Goal: Task Accomplishment & Management: Complete application form

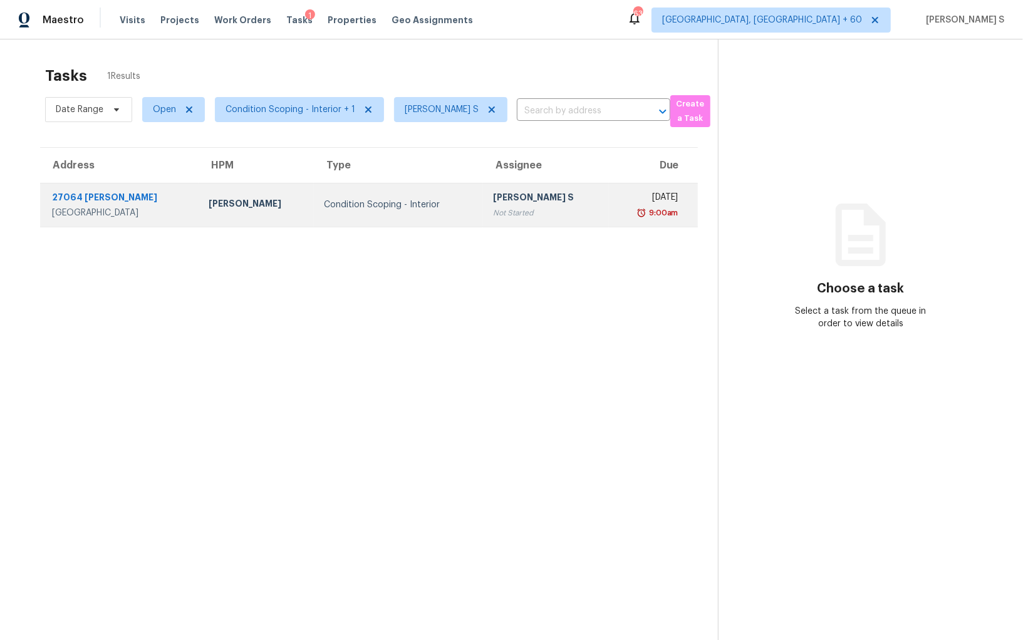
click at [505, 207] on div "Not Started" at bounding box center [545, 213] width 105 height 13
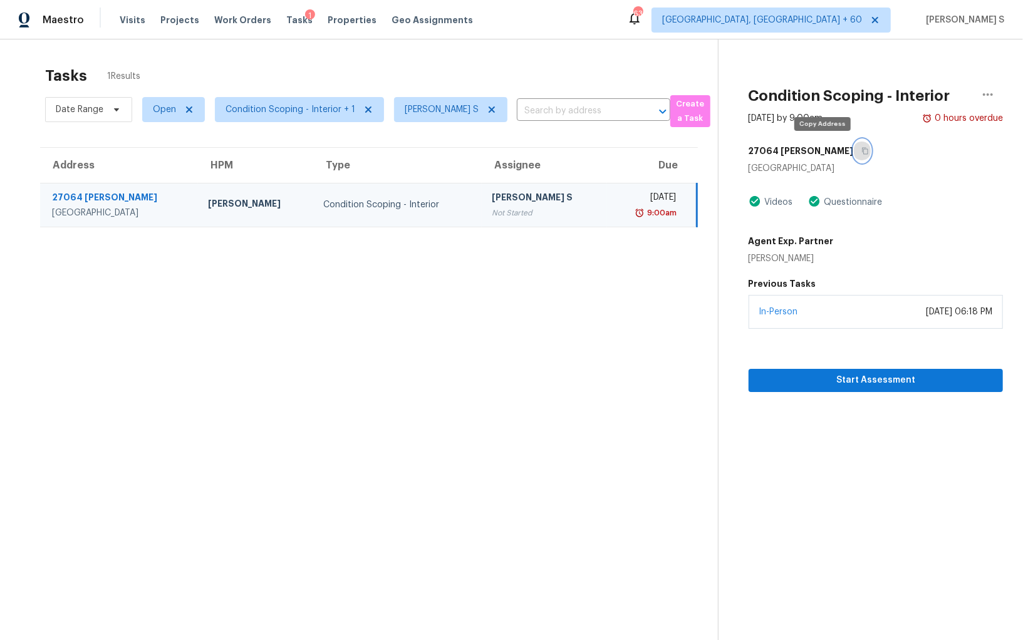
click at [854, 149] on button "button" at bounding box center [862, 151] width 17 height 23
click at [861, 148] on icon "button" at bounding box center [865, 151] width 8 height 8
click at [854, 156] on button "button" at bounding box center [862, 151] width 17 height 23
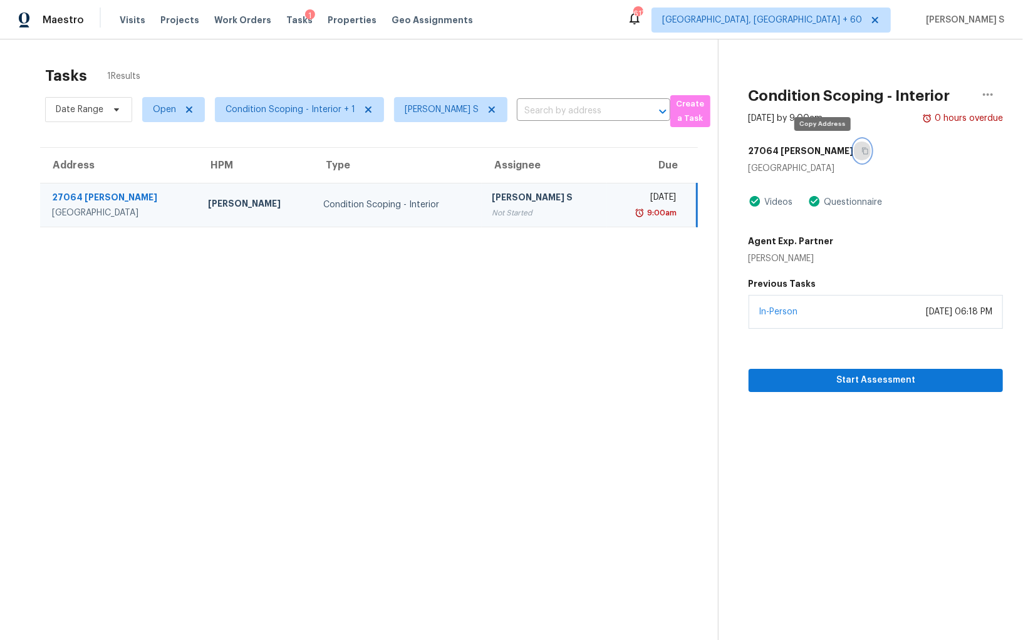
click at [854, 153] on button "button" at bounding box center [862, 151] width 17 height 23
click at [492, 204] on div "Anbu Jebakumar S" at bounding box center [544, 199] width 105 height 16
click at [785, 376] on span "Start Assessment" at bounding box center [875, 381] width 234 height 16
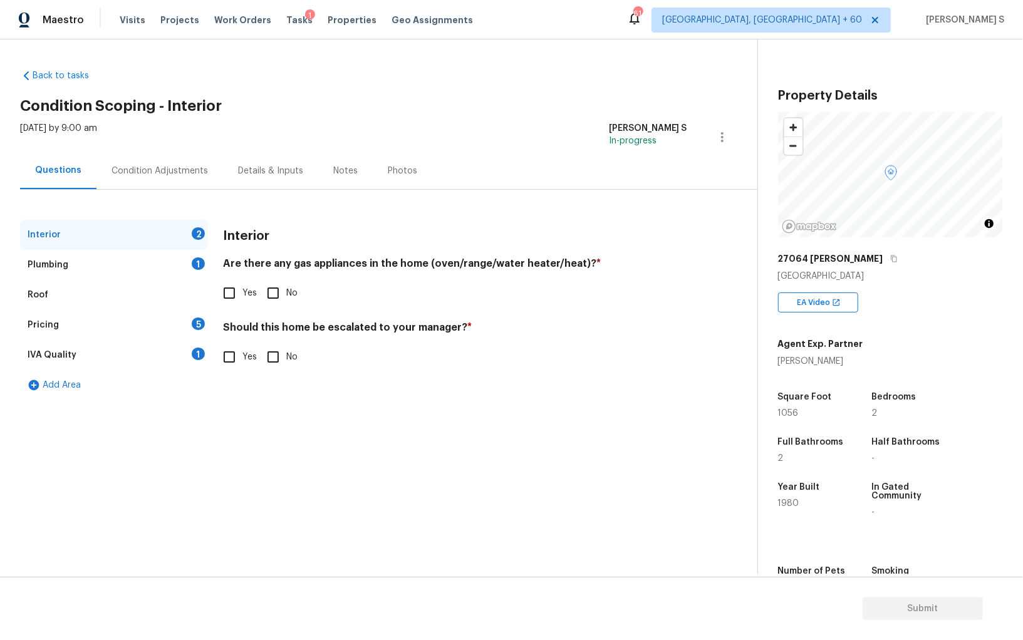
click at [267, 298] on input "No" at bounding box center [273, 293] width 26 height 26
checkbox input "true"
click at [183, 266] on div "Plumbing 1" at bounding box center [114, 265] width 188 height 30
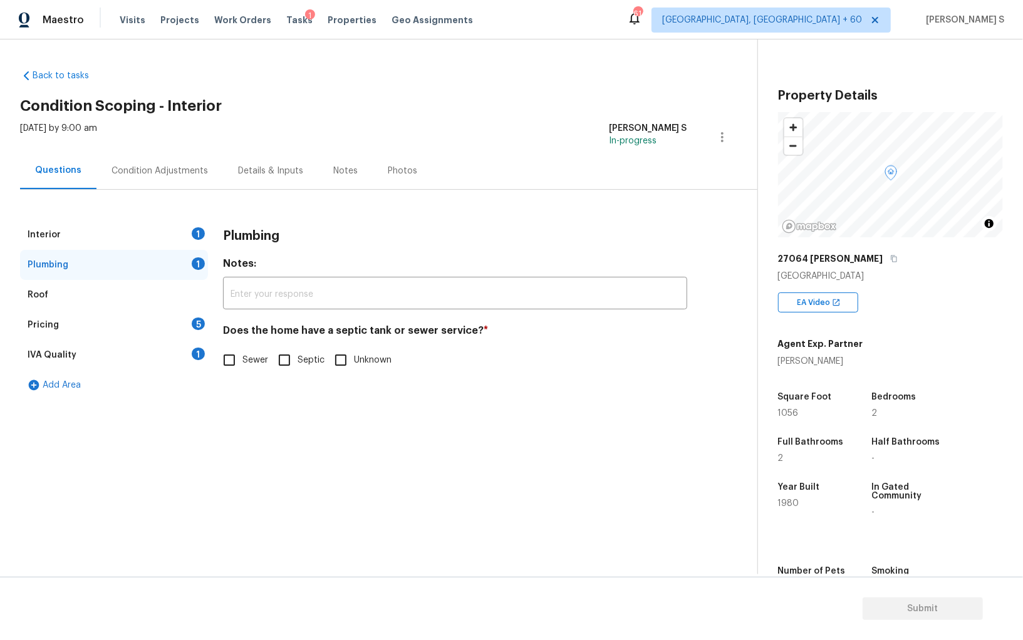
click at [283, 362] on input "Septic" at bounding box center [284, 360] width 26 height 26
checkbox input "true"
click at [203, 346] on div "IVA Quality 1" at bounding box center [114, 355] width 188 height 30
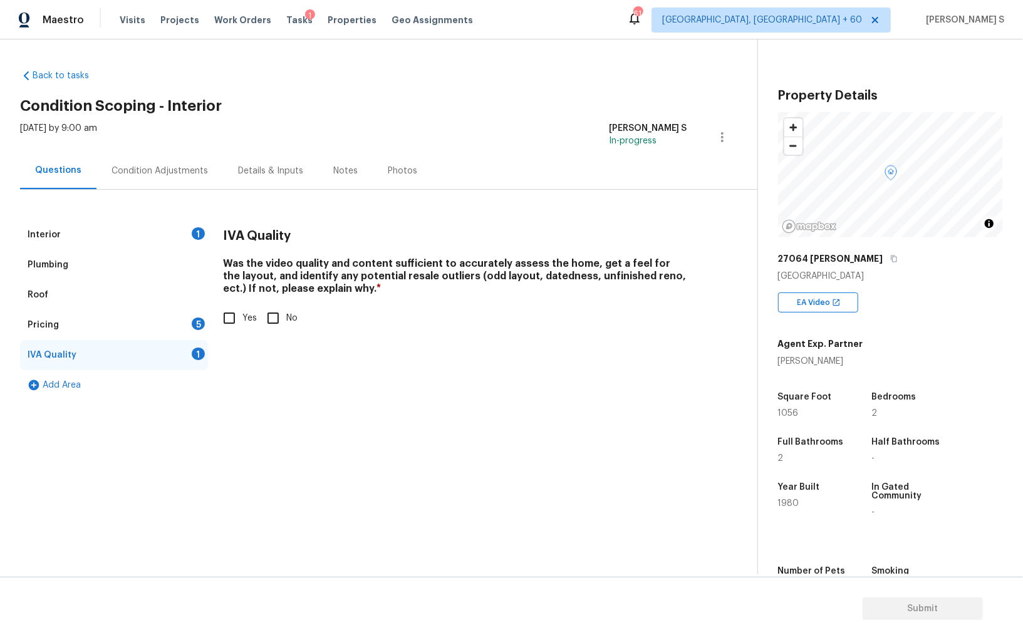
click at [230, 316] on input "Yes" at bounding box center [229, 318] width 26 height 26
checkbox input "true"
drag, startPoint x: 205, startPoint y: 329, endPoint x: 213, endPoint y: 329, distance: 8.1
click at [205, 329] on div "Pricing 5" at bounding box center [114, 325] width 188 height 30
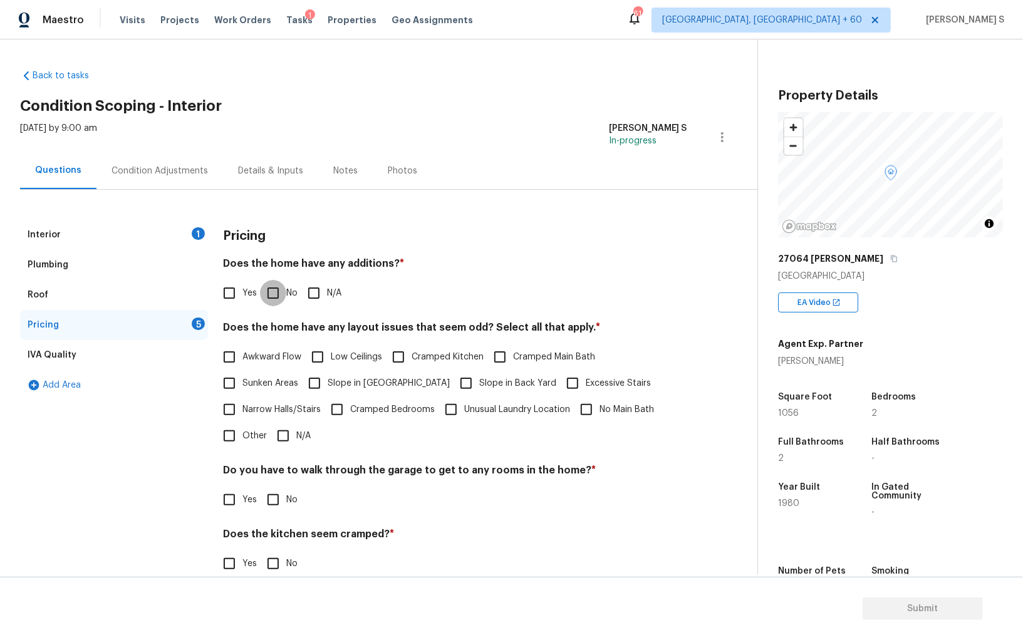
click at [269, 301] on input "No" at bounding box center [273, 293] width 26 height 26
checkbox input "true"
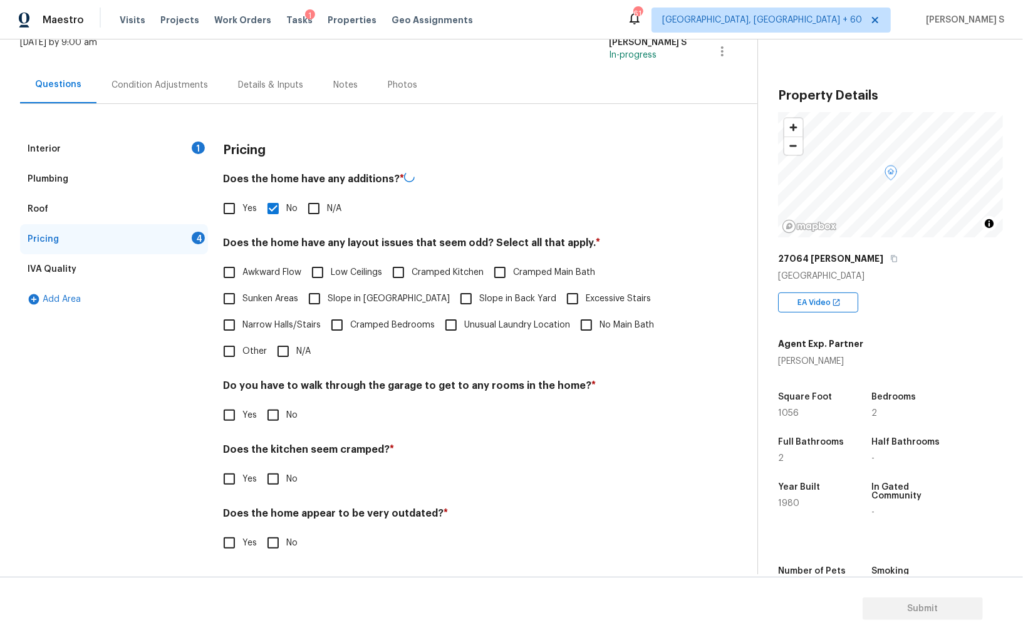
scroll to position [85, 0]
click at [282, 409] on input "No" at bounding box center [273, 415] width 26 height 26
checkbox input "true"
click at [260, 467] on input "No" at bounding box center [273, 480] width 26 height 26
checkbox input "true"
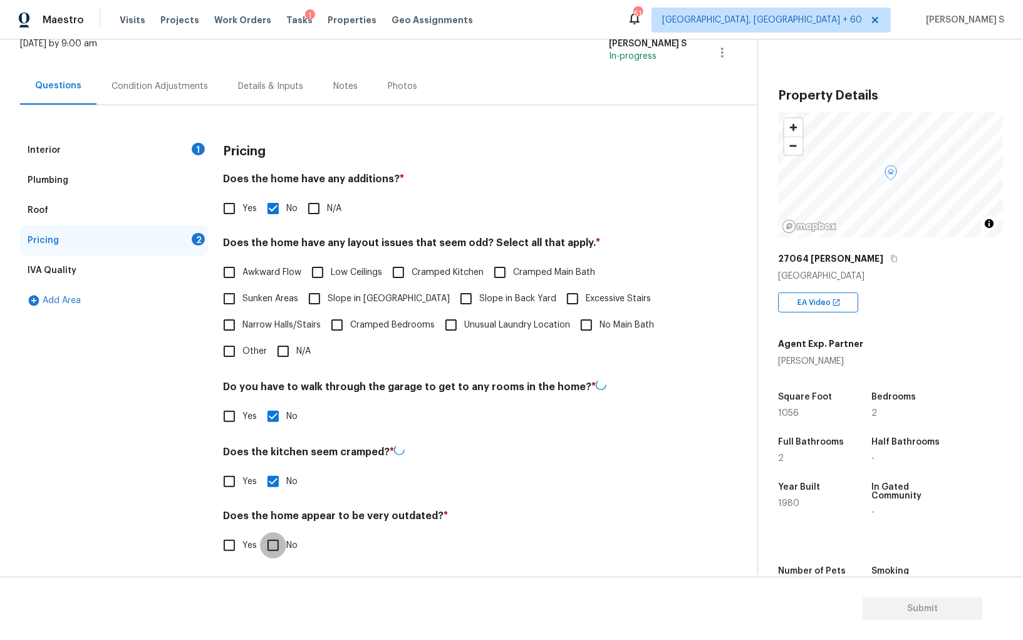
click at [260, 532] on input "No" at bounding box center [273, 545] width 26 height 26
checkbox input "true"
click at [365, 307] on label "Slope in Front Yard" at bounding box center [375, 299] width 148 height 26
click at [328, 307] on input "Slope in Front Yard" at bounding box center [314, 299] width 26 height 26
checkbox input "true"
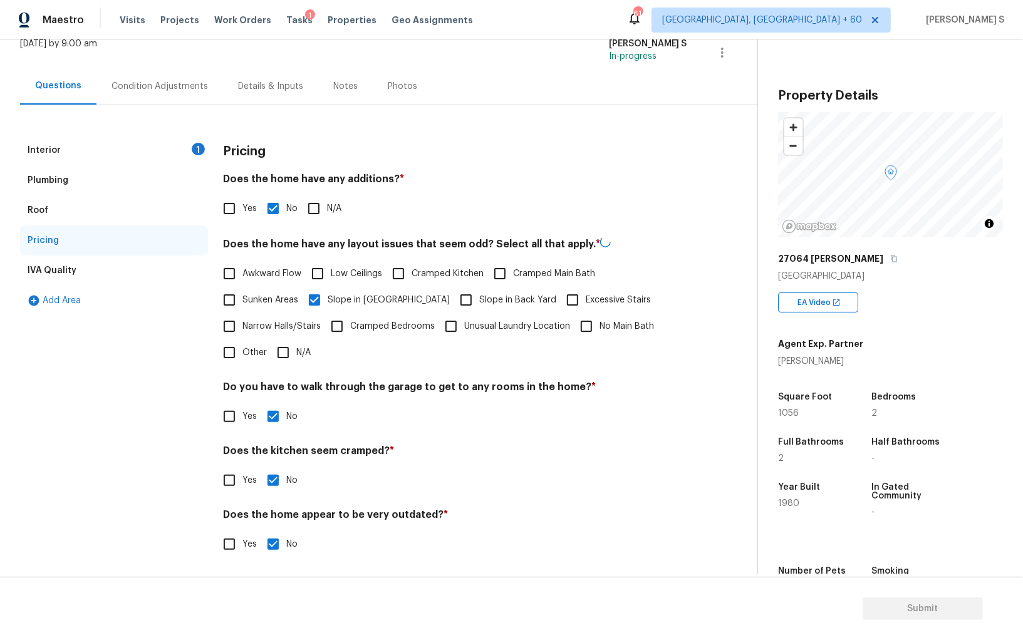
click at [175, 145] on div "Interior 1" at bounding box center [114, 150] width 188 height 30
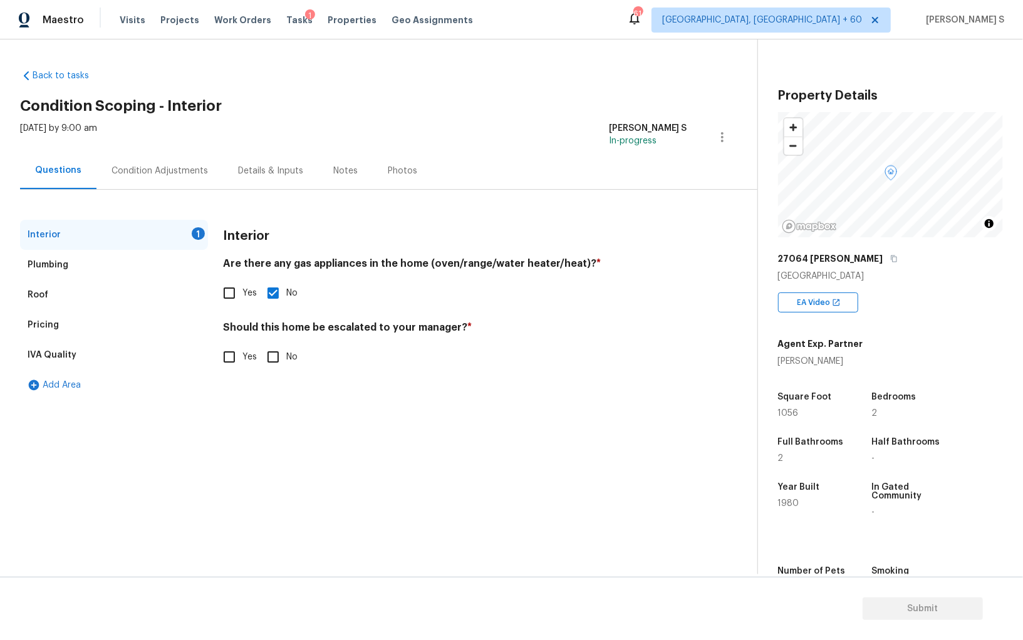
scroll to position [0, 0]
click at [243, 354] on span "Yes" at bounding box center [249, 357] width 14 height 13
click at [242, 354] on input "Yes" at bounding box center [229, 357] width 26 height 26
checkbox input "true"
click at [243, 457] on icon "button" at bounding box center [238, 455] width 15 height 15
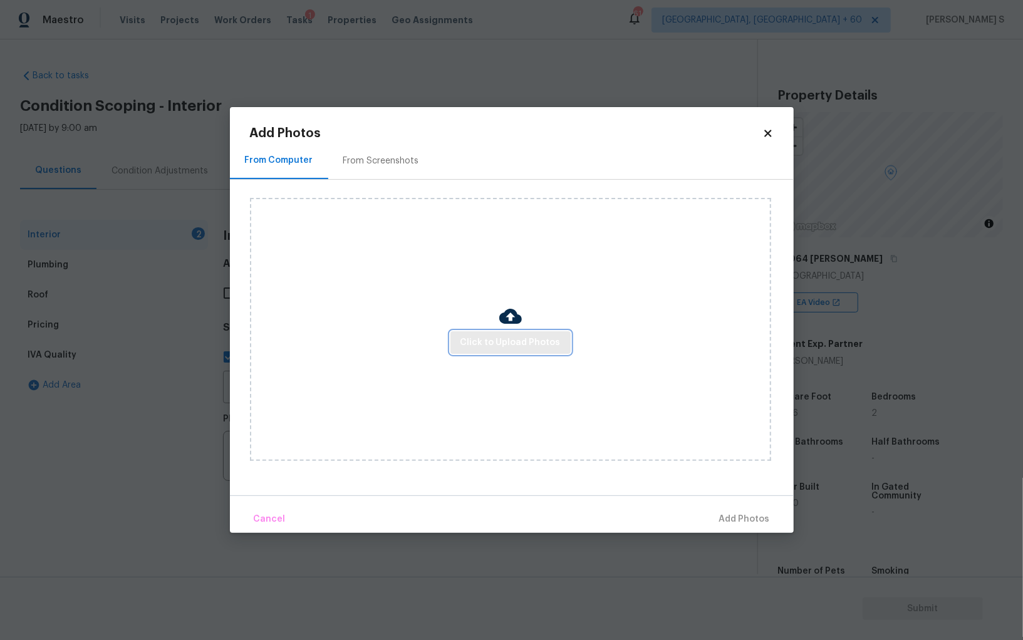
click at [493, 343] on span "Click to Upload Photos" at bounding box center [510, 343] width 100 height 16
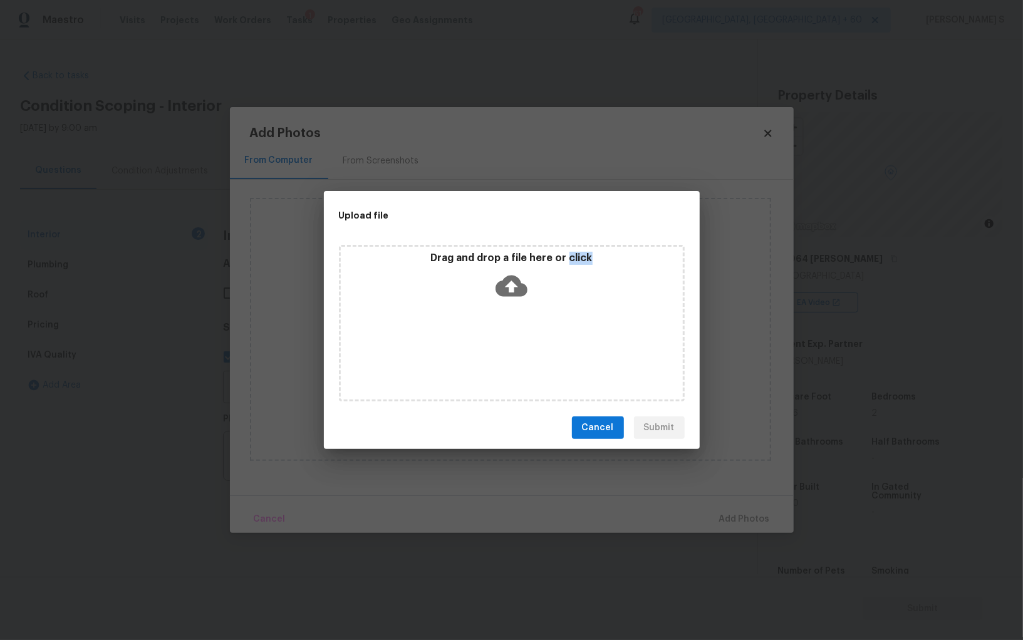
click at [493, 343] on div "Drag and drop a file here or click" at bounding box center [512, 323] width 346 height 157
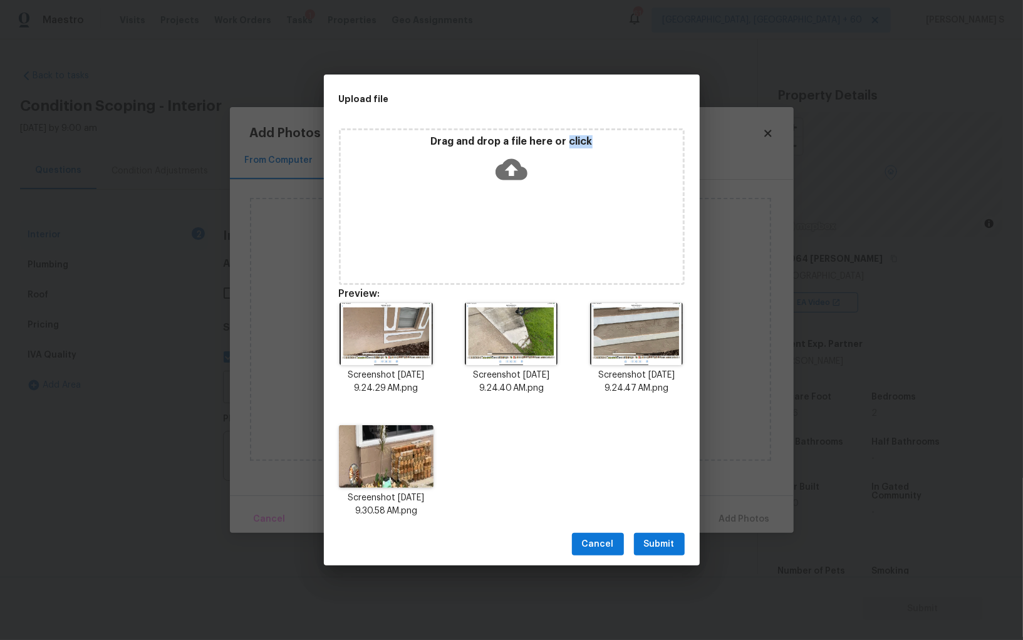
click at [669, 546] on span "Submit" at bounding box center [659, 545] width 31 height 16
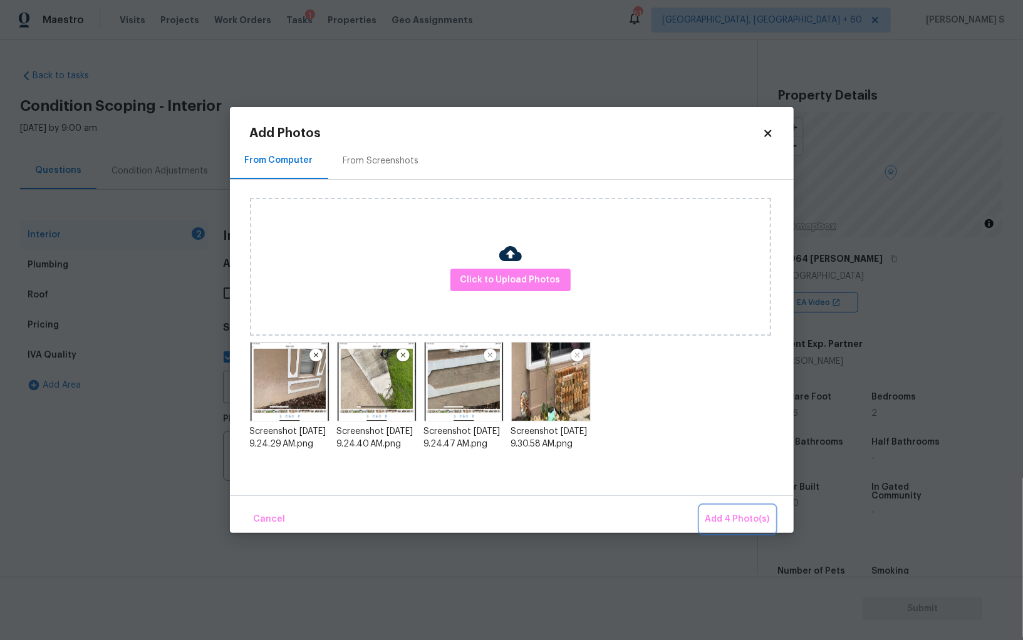
click at [738, 520] on span "Add 4 Photo(s)" at bounding box center [737, 520] width 65 height 16
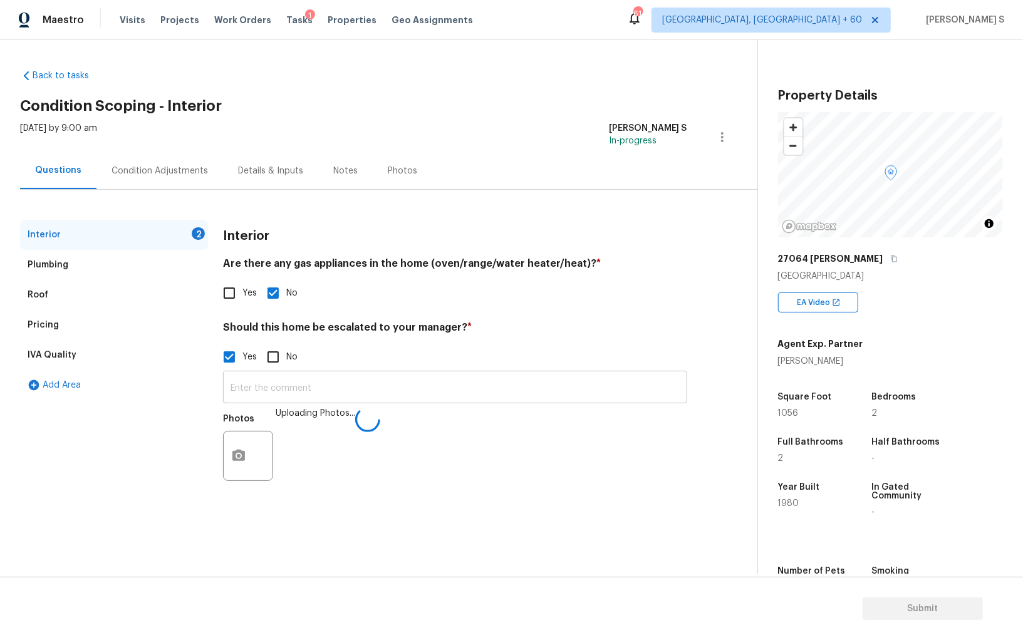
click at [529, 396] on input "text" at bounding box center [455, 388] width 464 height 29
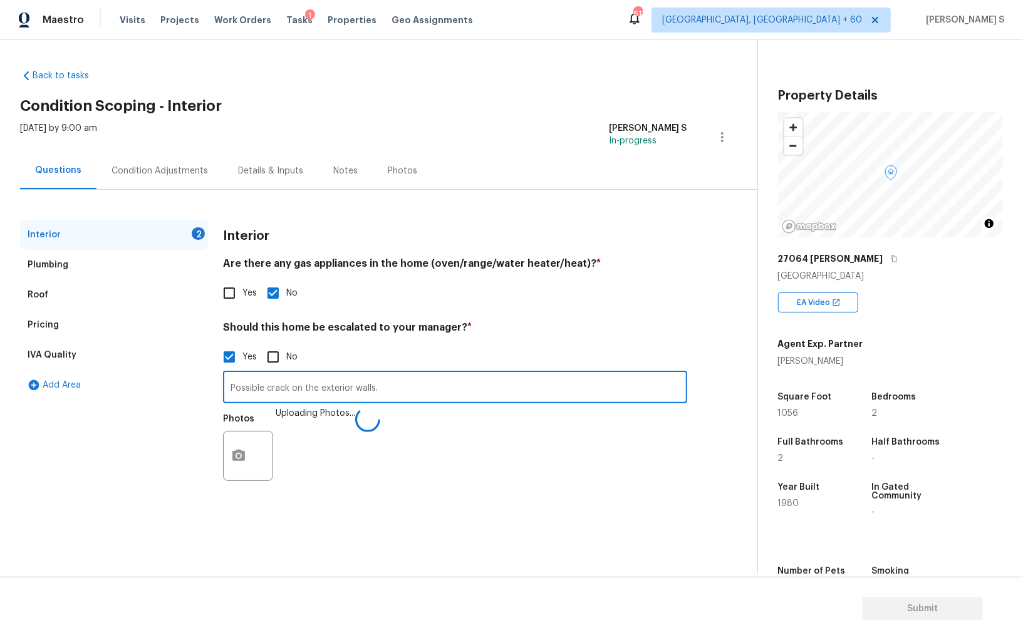
type input "Possible crack on the exterior walls."
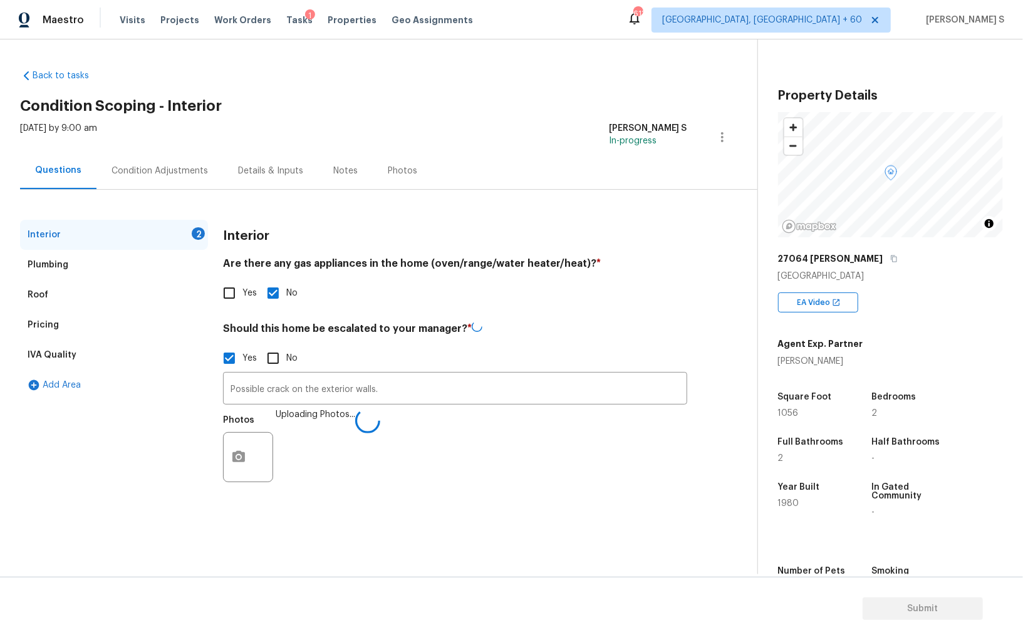
click at [425, 431] on div "Photos Uploading Photos..." at bounding box center [455, 448] width 464 height 81
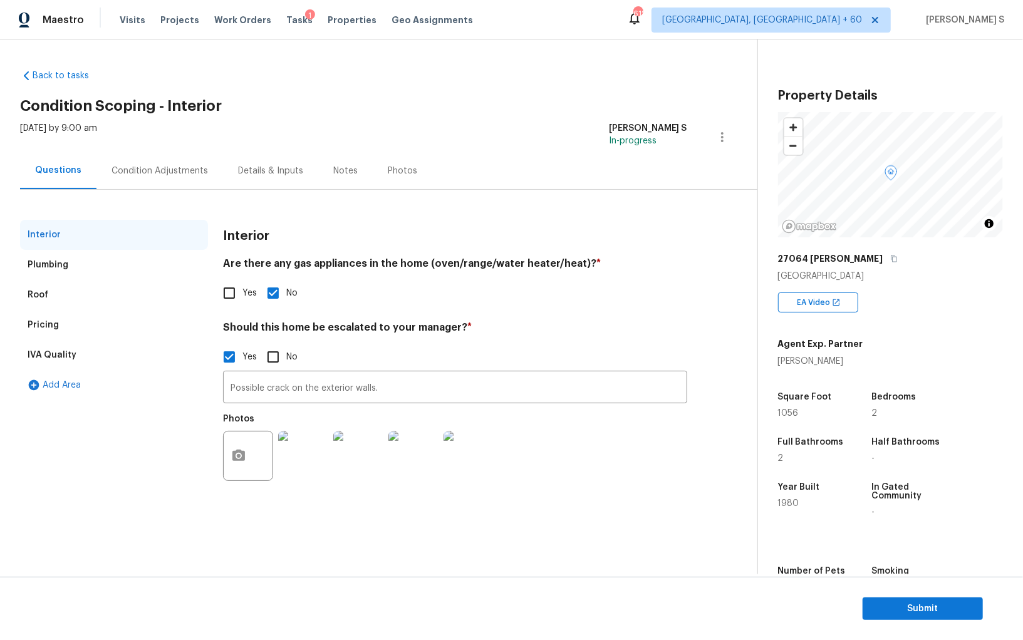
click at [195, 172] on div "Condition Adjustments" at bounding box center [159, 171] width 96 height 13
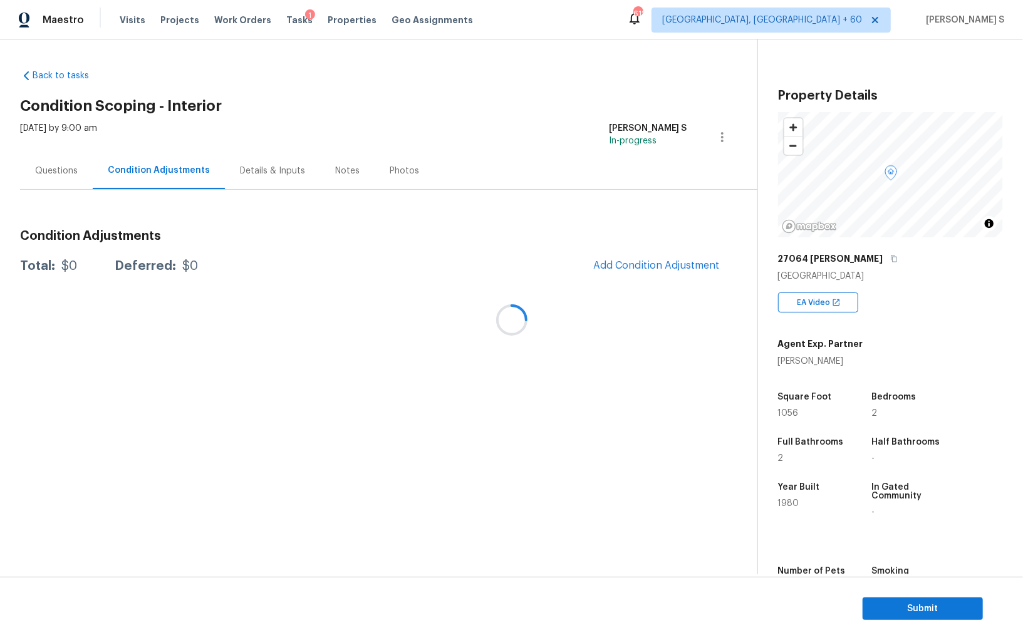
click at [666, 267] on div at bounding box center [511, 320] width 1023 height 640
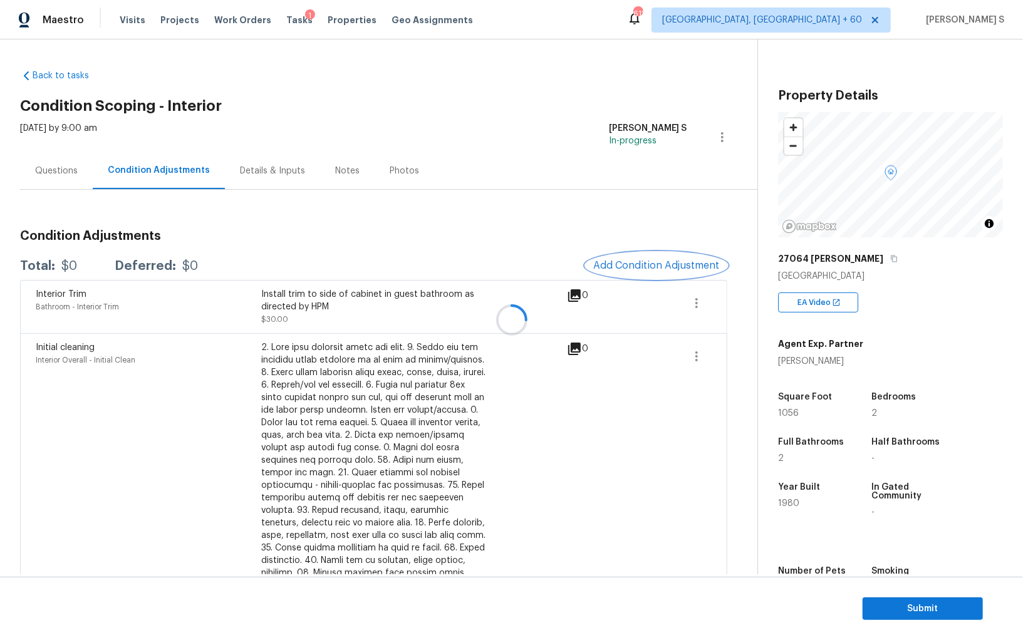
click at [666, 267] on span "Add Condition Adjustment" at bounding box center [656, 265] width 126 height 11
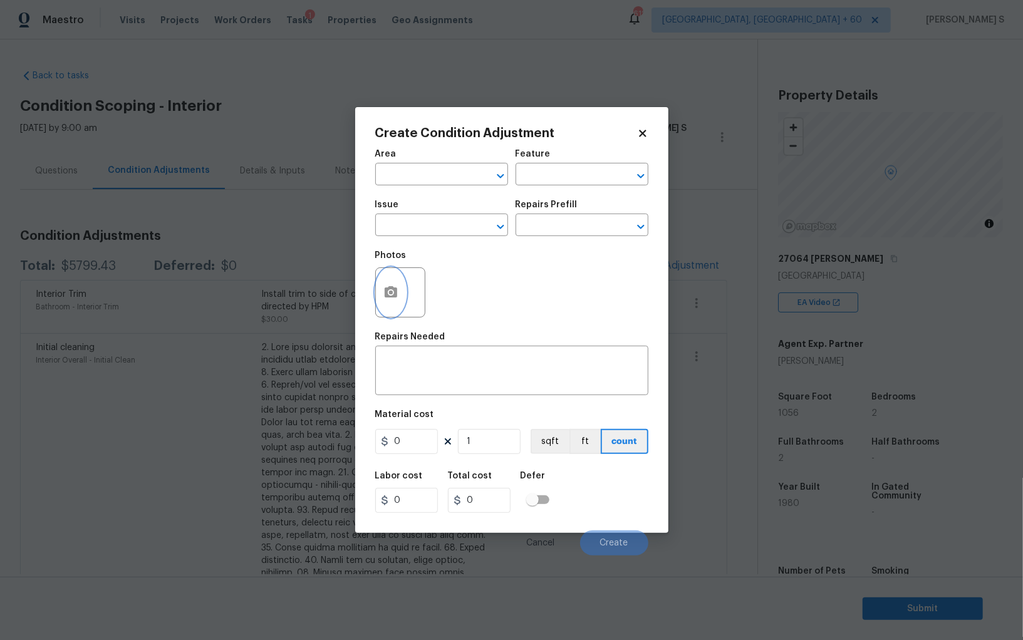
click at [389, 296] on icon "button" at bounding box center [390, 292] width 15 height 15
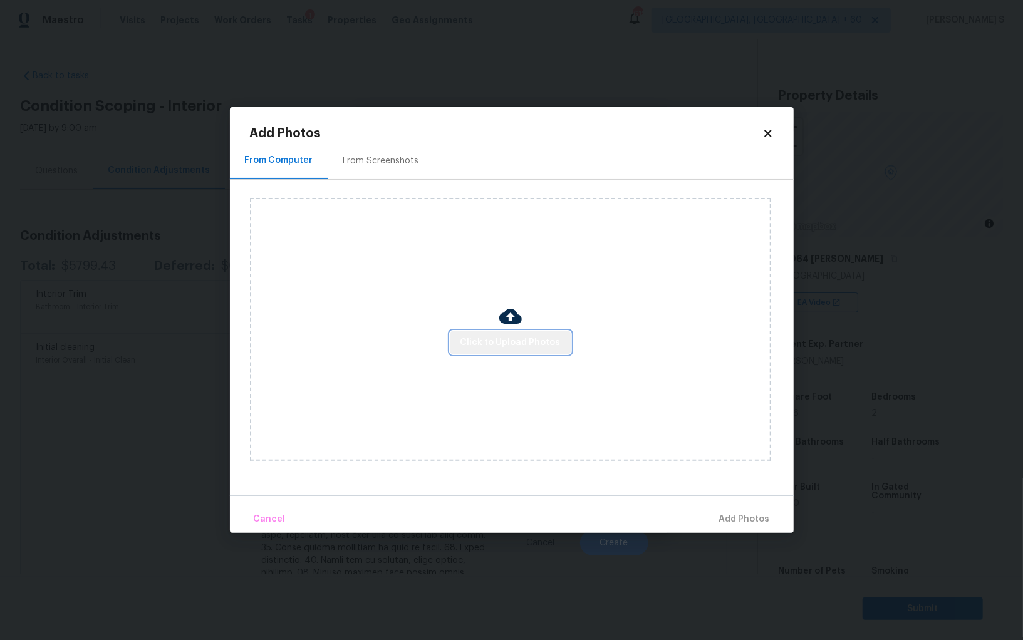
click at [517, 341] on span "Click to Upload Photos" at bounding box center [510, 343] width 100 height 16
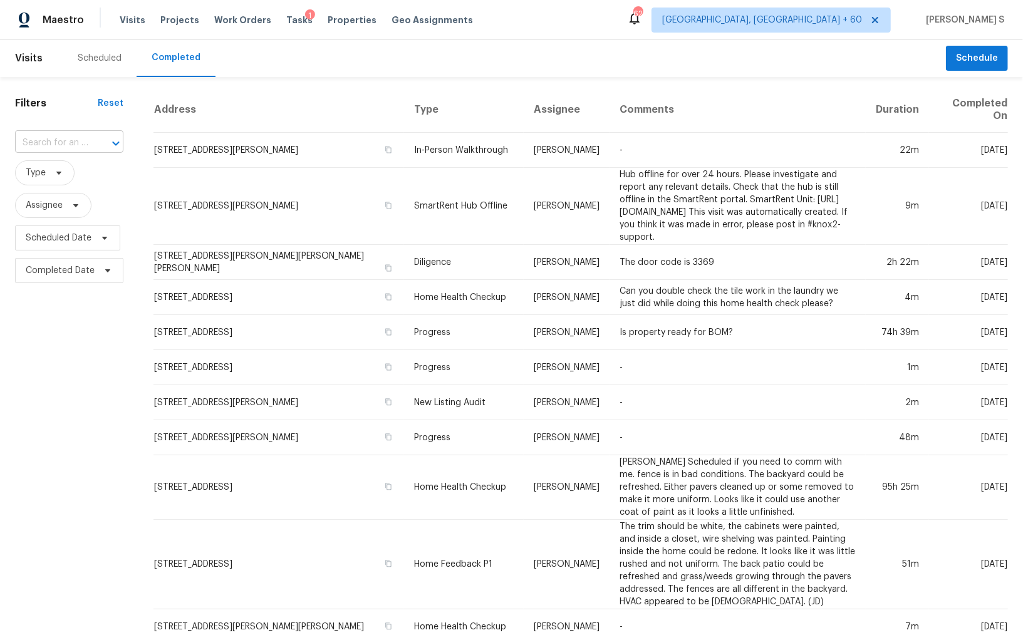
click at [103, 147] on div at bounding box center [107, 144] width 33 height 18
paste input "27064 Omni Ln, Punta Gorda, FL 33983"
type input "27064 Omni Ln, Punta Gorda, FL 33983"
click at [63, 175] on li "27064 Omni Ln, Punta Gorda, FL 33983" at bounding box center [67, 171] width 106 height 21
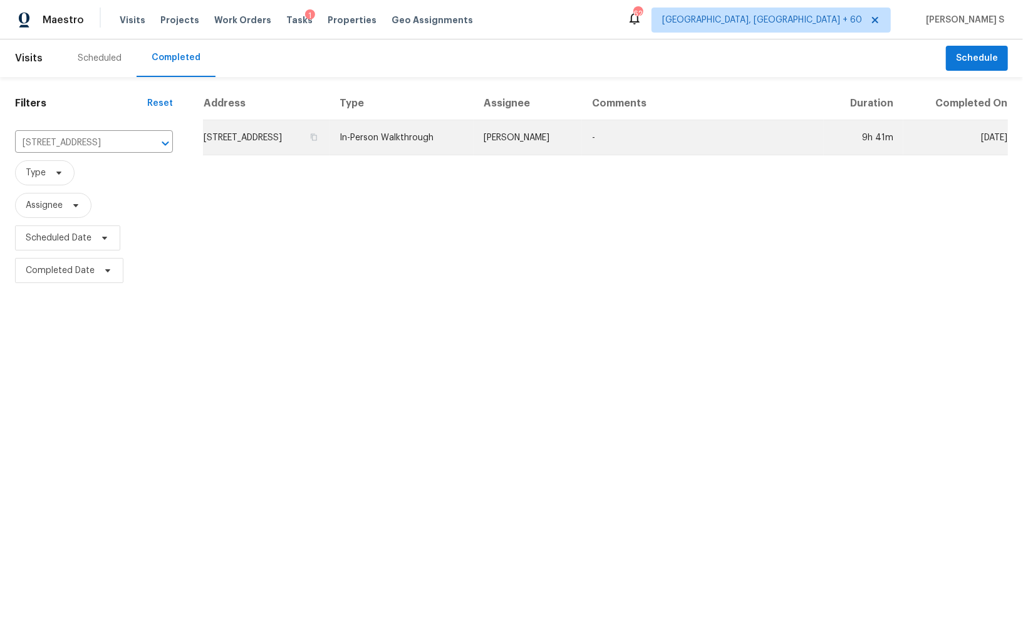
click at [245, 143] on td "27064 Omni Ln, Punta Gorda, FL 33983" at bounding box center [266, 137] width 126 height 35
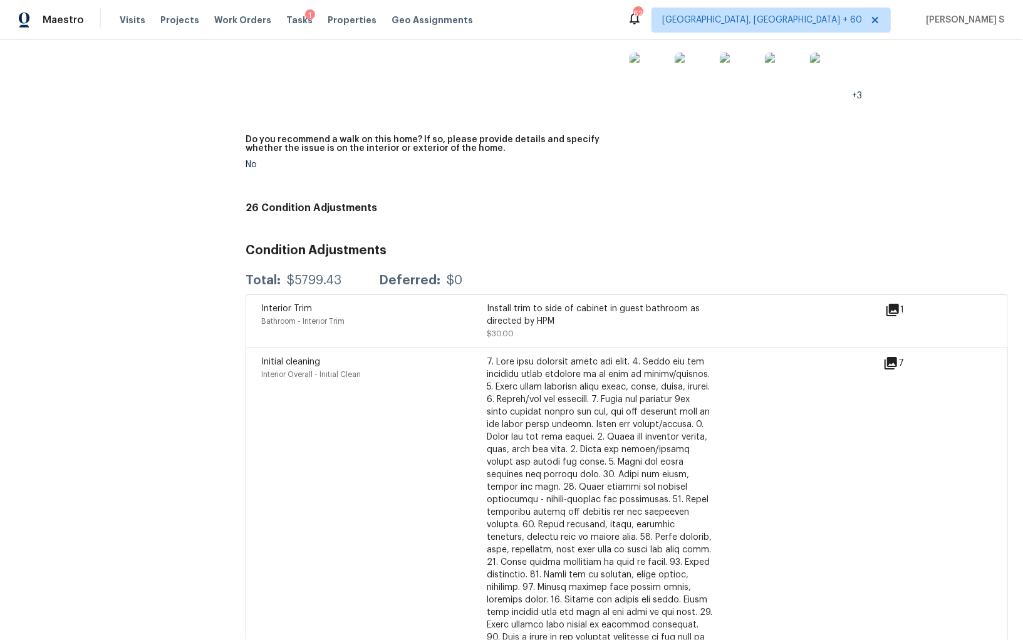
scroll to position [2940, 0]
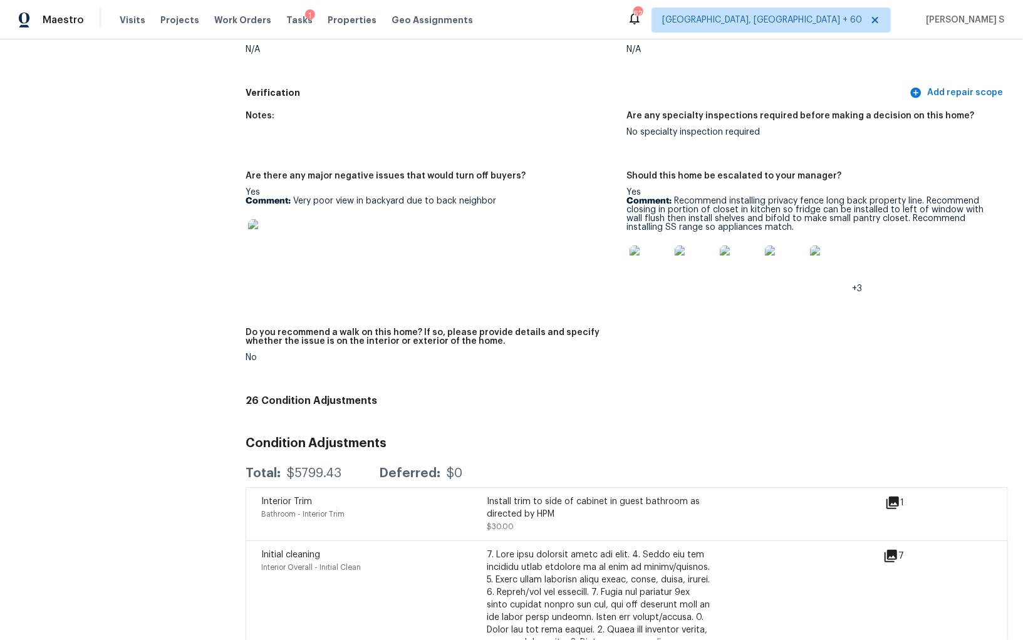
click at [698, 197] on p "Comment: Recommend installing privacy fence long back property line. Recommend …" at bounding box center [812, 214] width 371 height 35
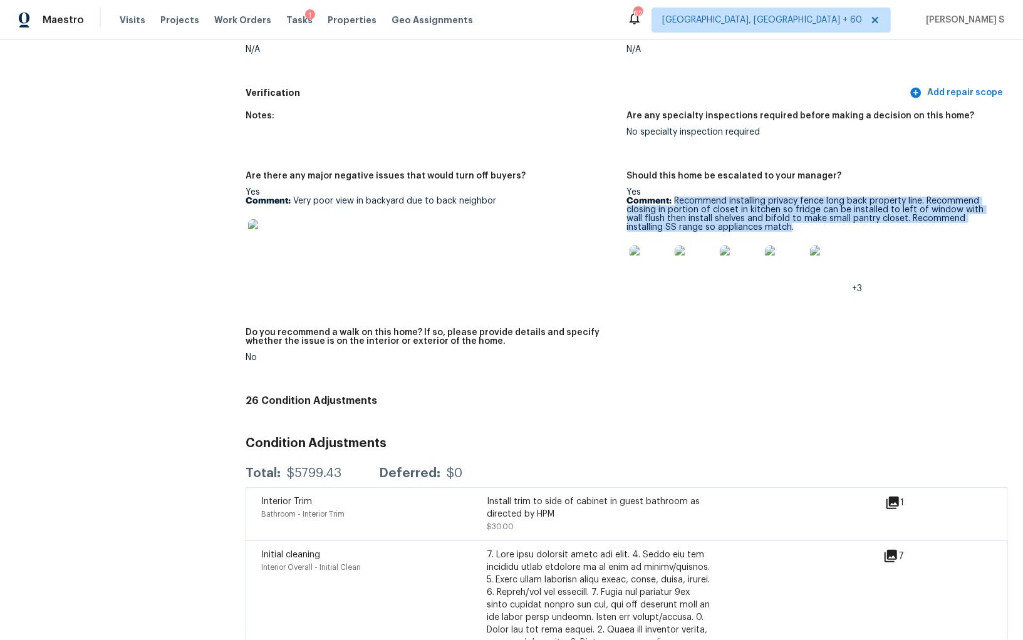
click at [733, 220] on p "Comment: Recommend installing privacy fence long back property line. Recommend …" at bounding box center [812, 214] width 371 height 35
copy p "Recommend installing privacy fence long back property line. Recommend closing i…"
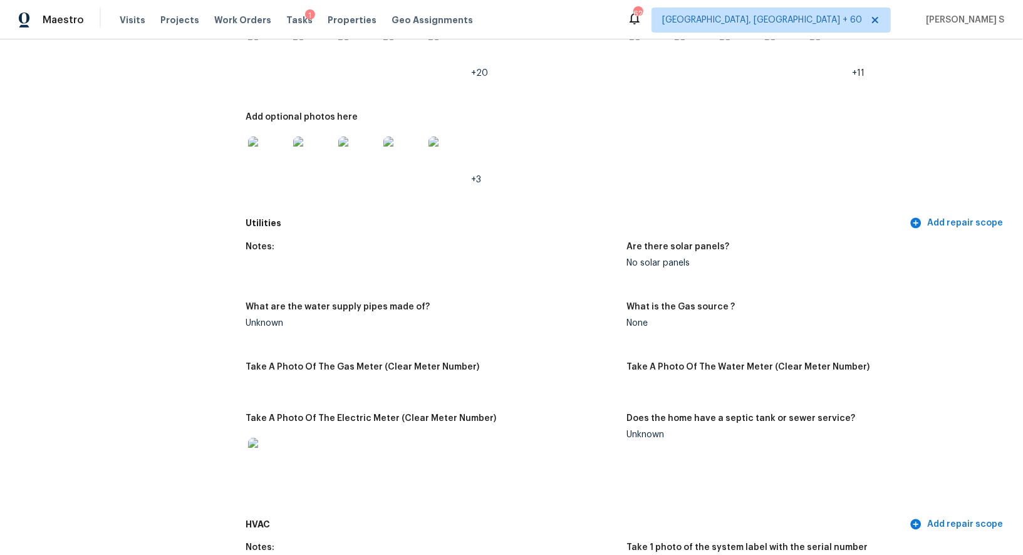
scroll to position [571, 0]
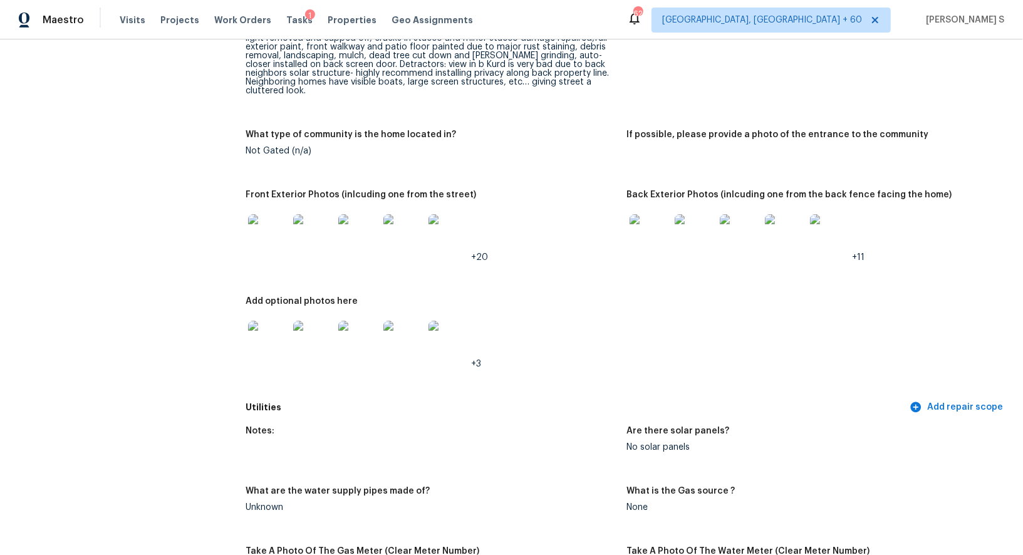
click at [274, 214] on img at bounding box center [268, 234] width 40 height 40
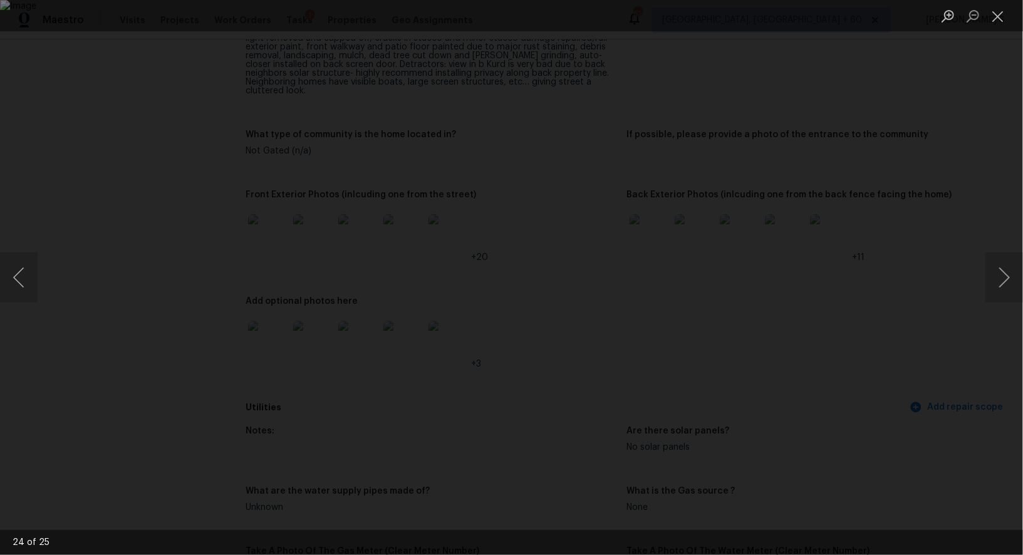
click at [474, 364] on img "Lightbox" at bounding box center [511, 277] width 1023 height 555
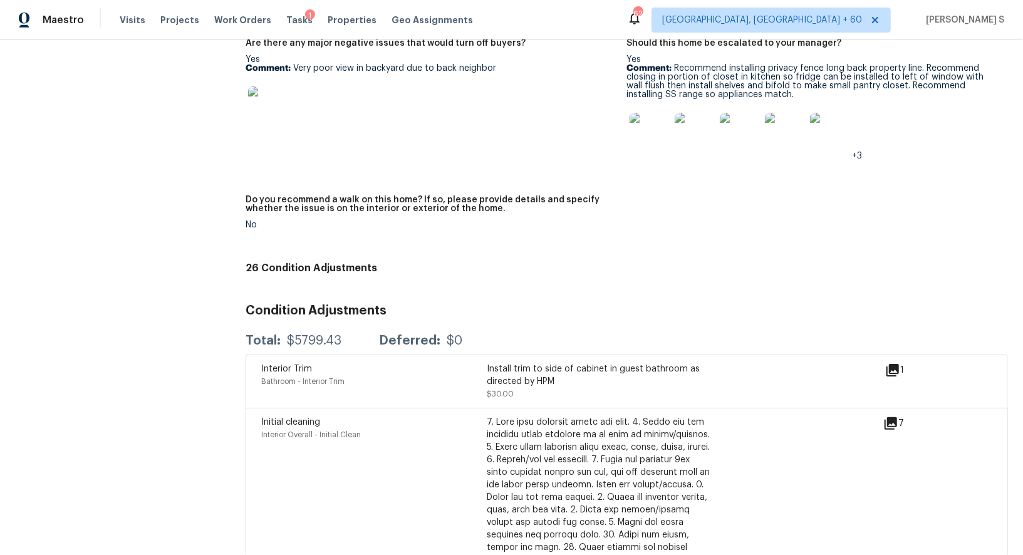
scroll to position [2799, 0]
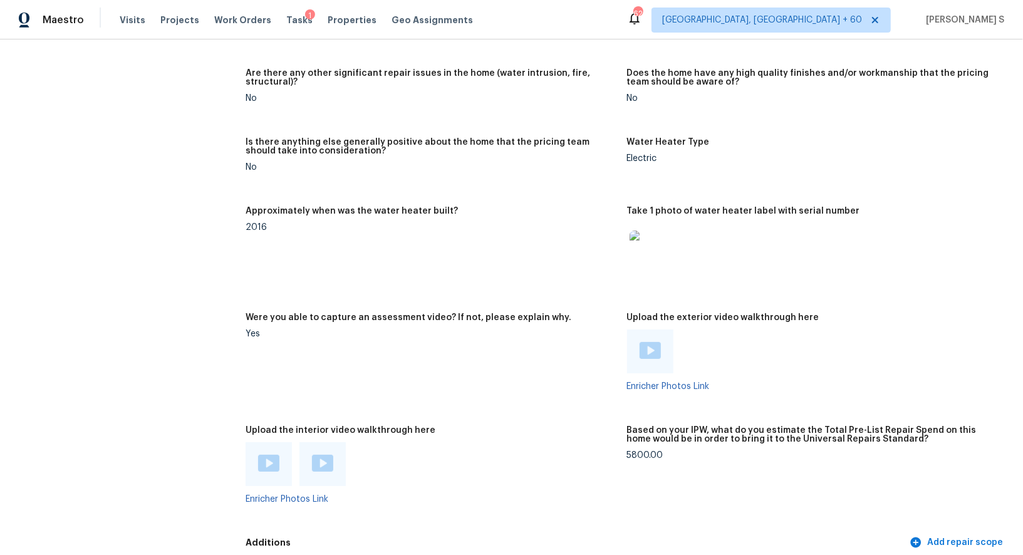
click at [314, 364] on figure "Were you able to capture an assessment video? If not, please explain why. Yes" at bounding box center [435, 362] width 381 height 98
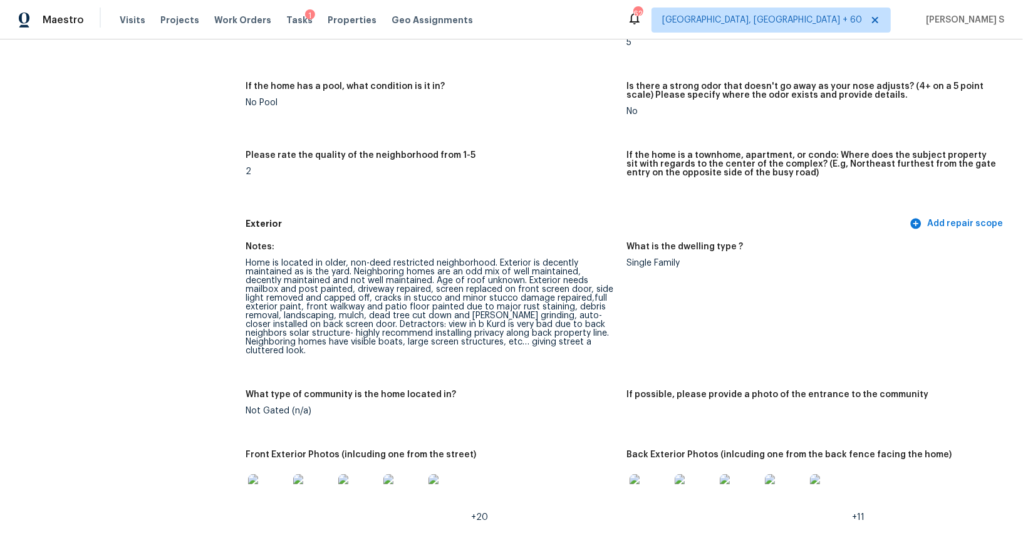
scroll to position [303, 0]
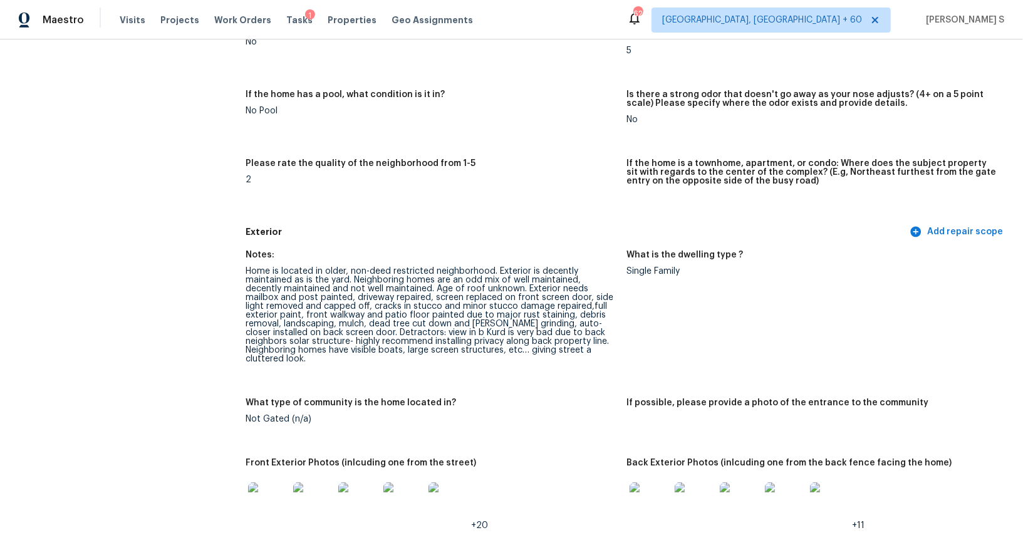
click at [275, 500] on img at bounding box center [268, 502] width 40 height 40
click at [655, 490] on img at bounding box center [649, 502] width 40 height 40
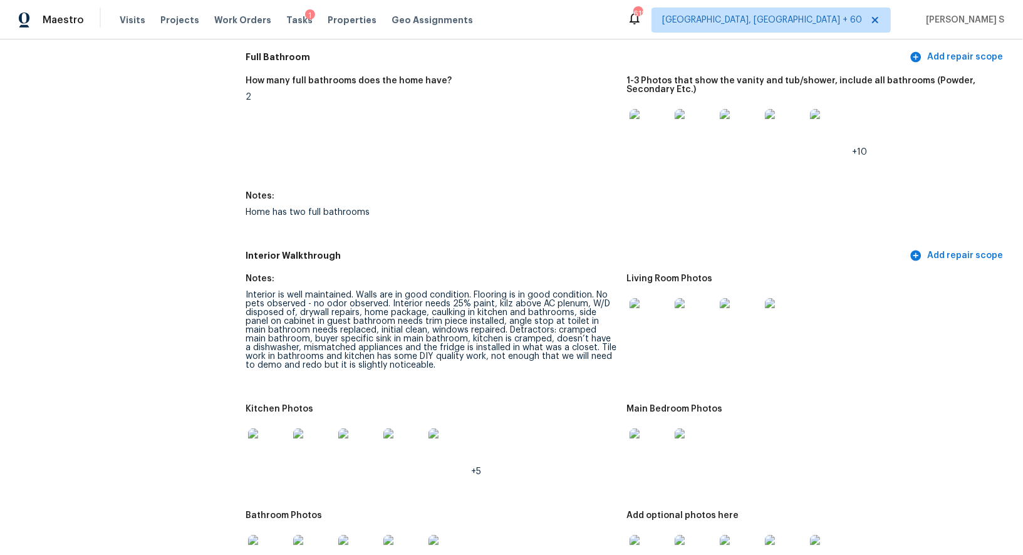
scroll to position [1499, 0]
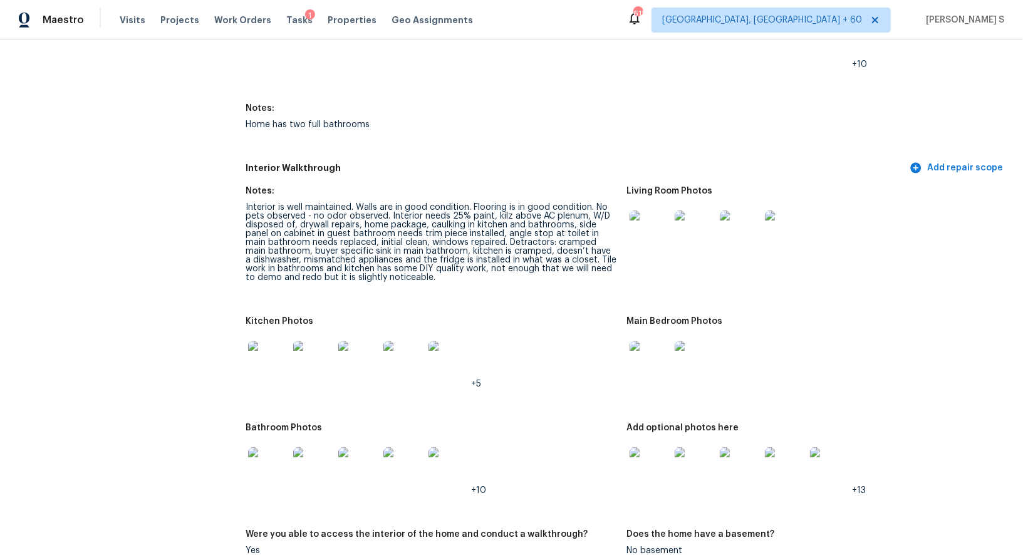
click at [271, 356] on img at bounding box center [268, 361] width 40 height 40
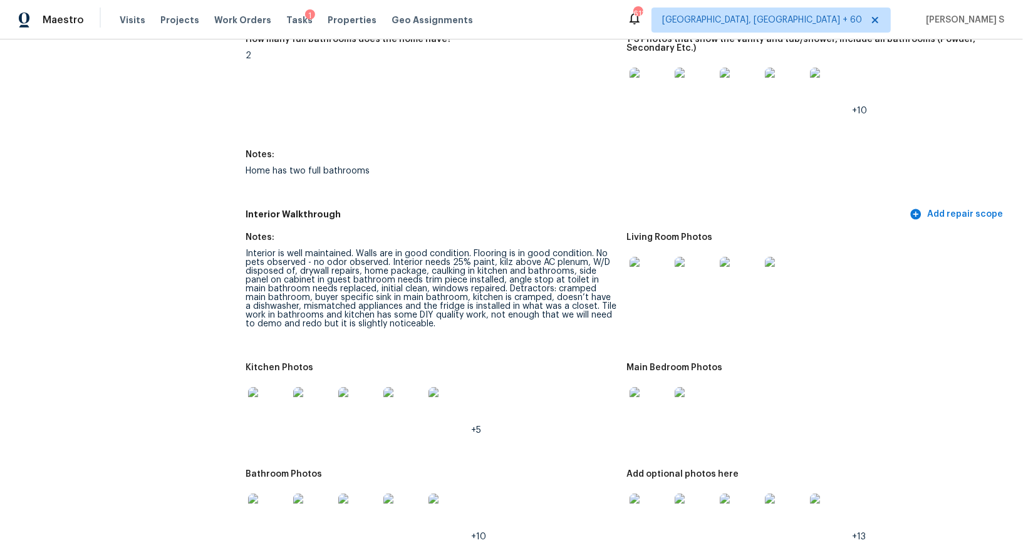
scroll to position [1517, 0]
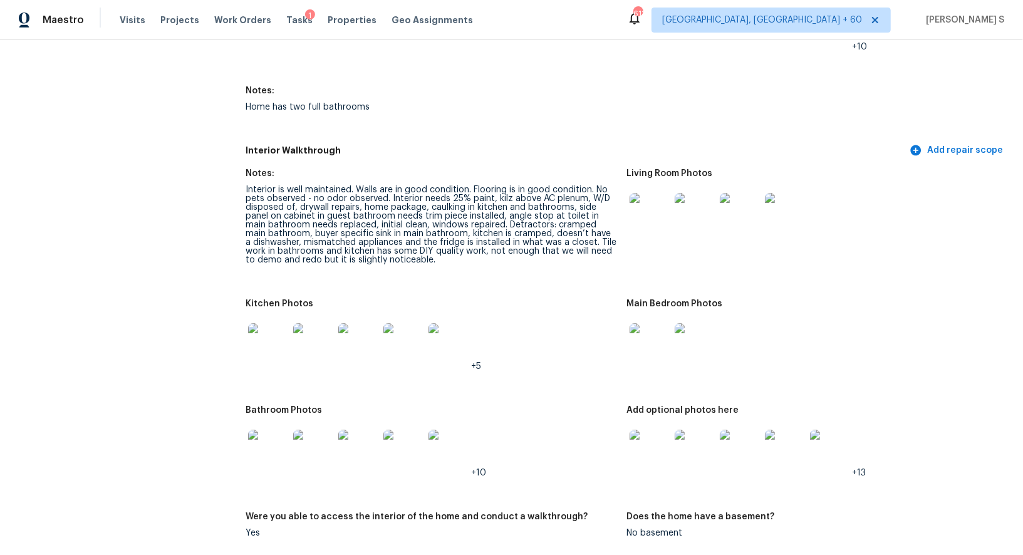
click at [259, 337] on img at bounding box center [268, 343] width 40 height 40
click at [269, 449] on img at bounding box center [268, 450] width 40 height 40
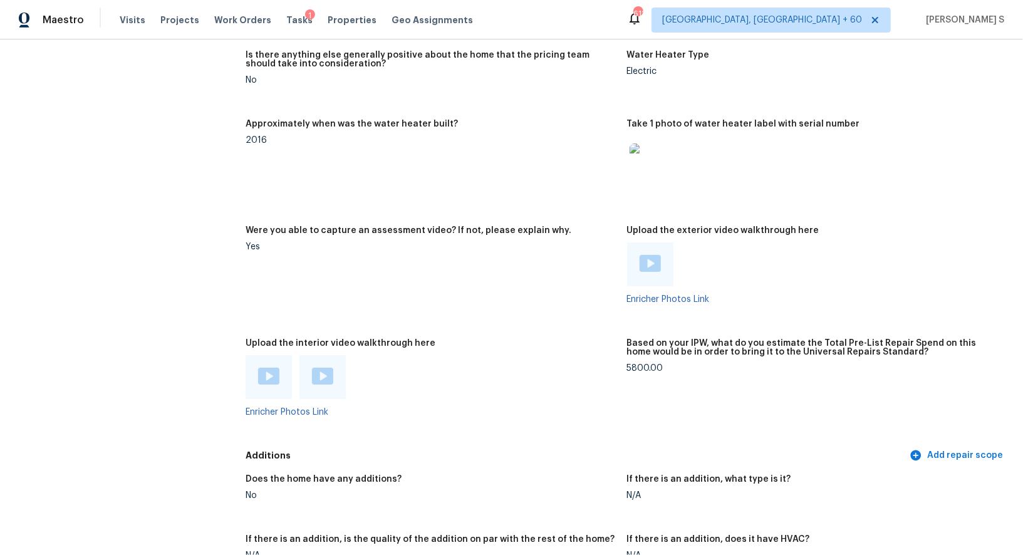
scroll to position [2325, 0]
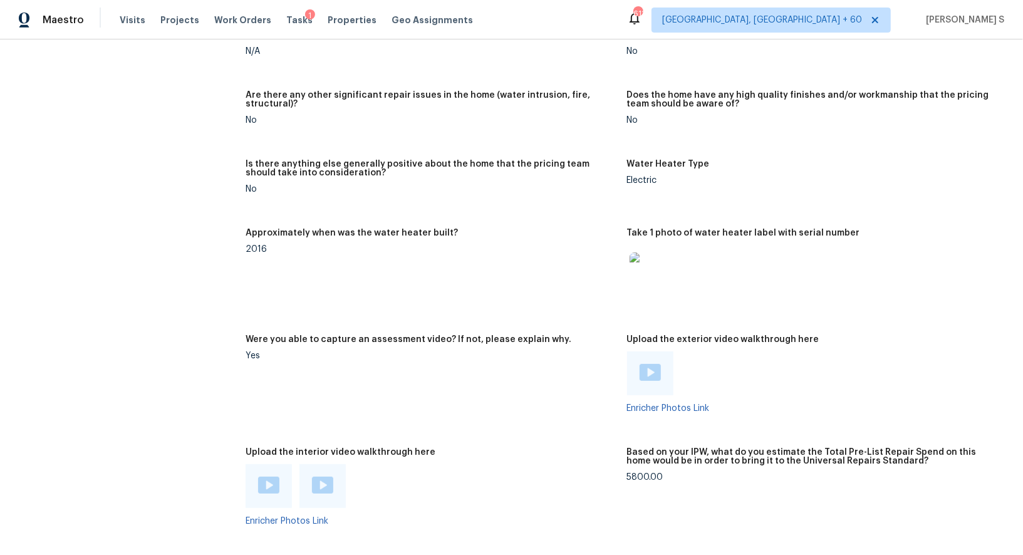
click at [656, 364] on img at bounding box center [649, 372] width 21 height 17
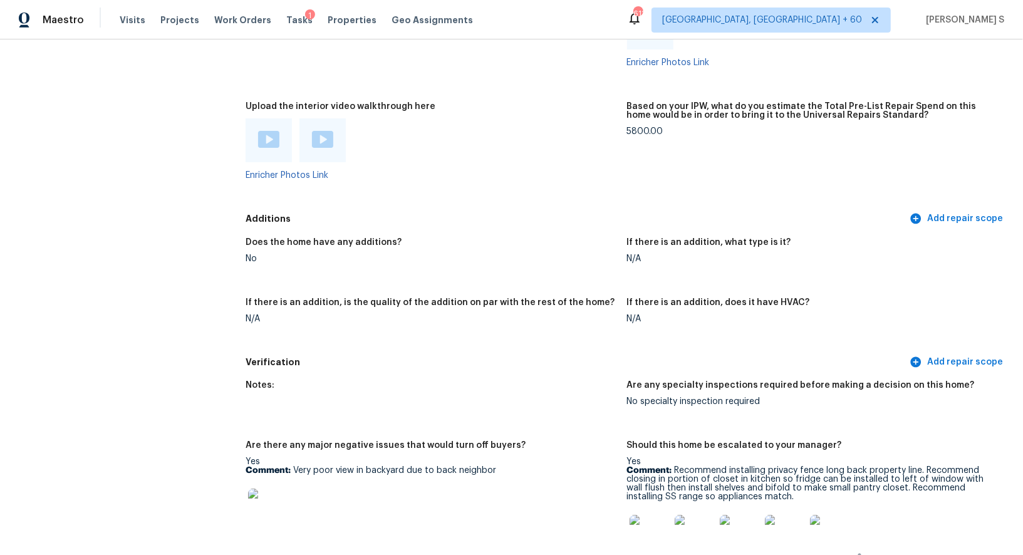
scroll to position [2894, 0]
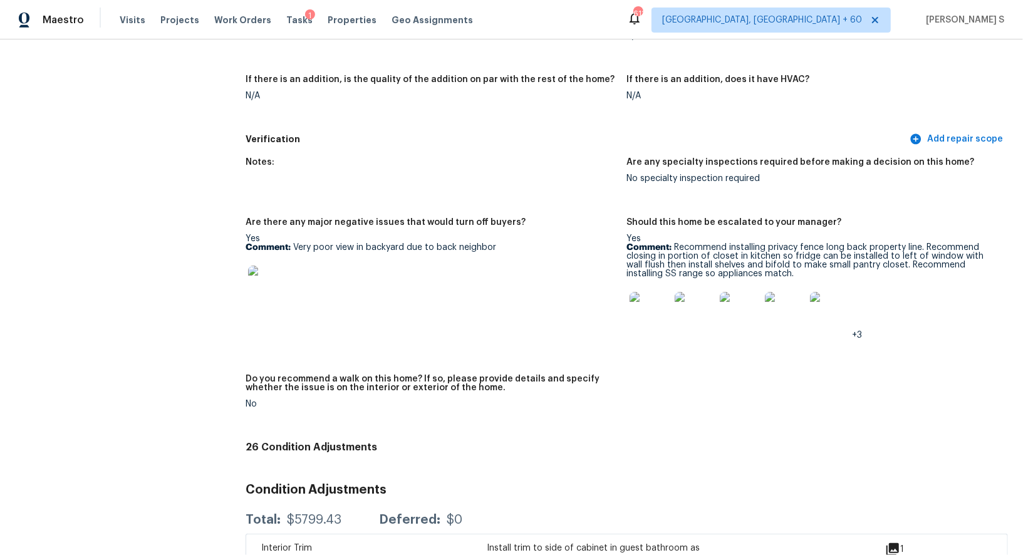
click at [700, 310] on img at bounding box center [694, 312] width 40 height 40
click at [473, 234] on div "Yes Comment: Very poor view in backyard due to back neighbor" at bounding box center [430, 273] width 371 height 79
click at [691, 299] on img at bounding box center [694, 312] width 40 height 40
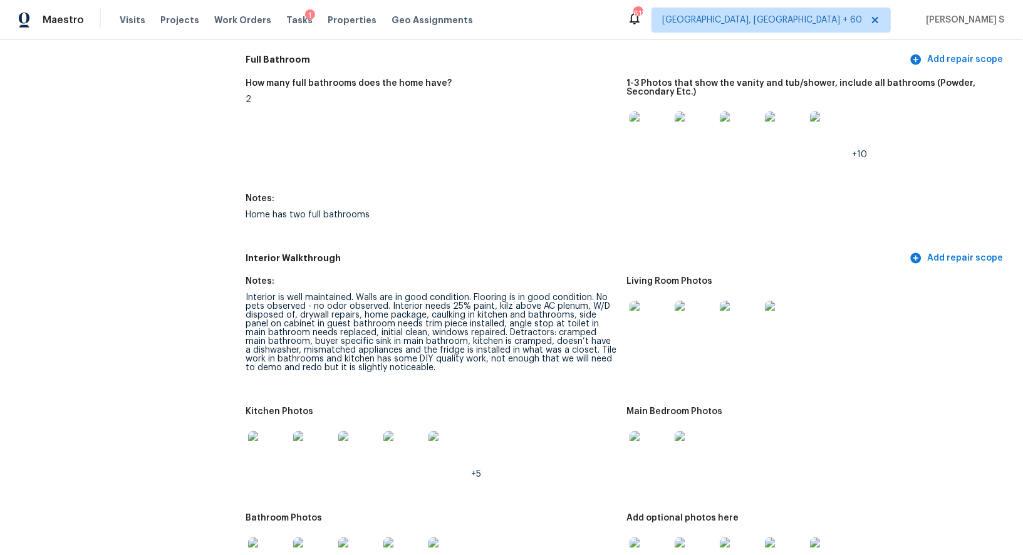
scroll to position [100, 0]
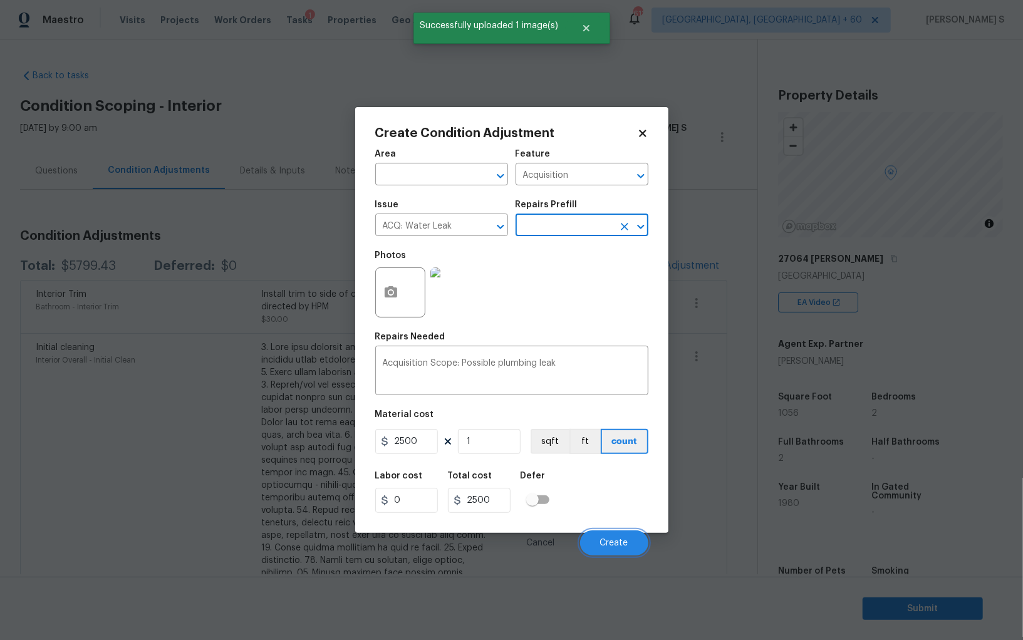
click at [611, 534] on button "Create" at bounding box center [614, 542] width 68 height 25
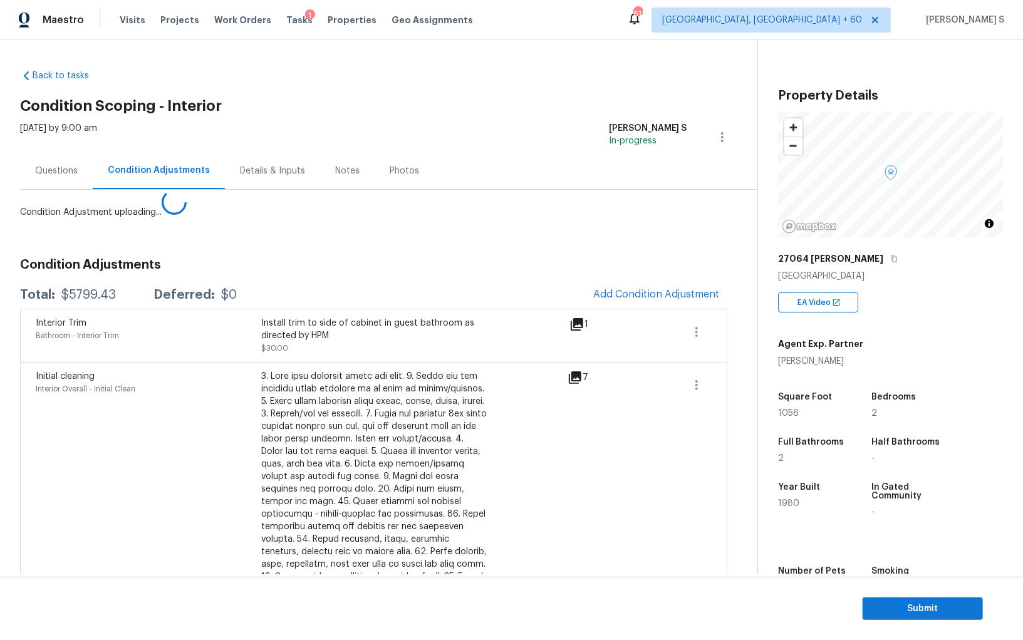
click at [31, 485] on body "Maestro Visits Projects Work Orders Tasks 1 Properties Geo Assignments 611 Albu…" at bounding box center [511, 320] width 1023 height 640
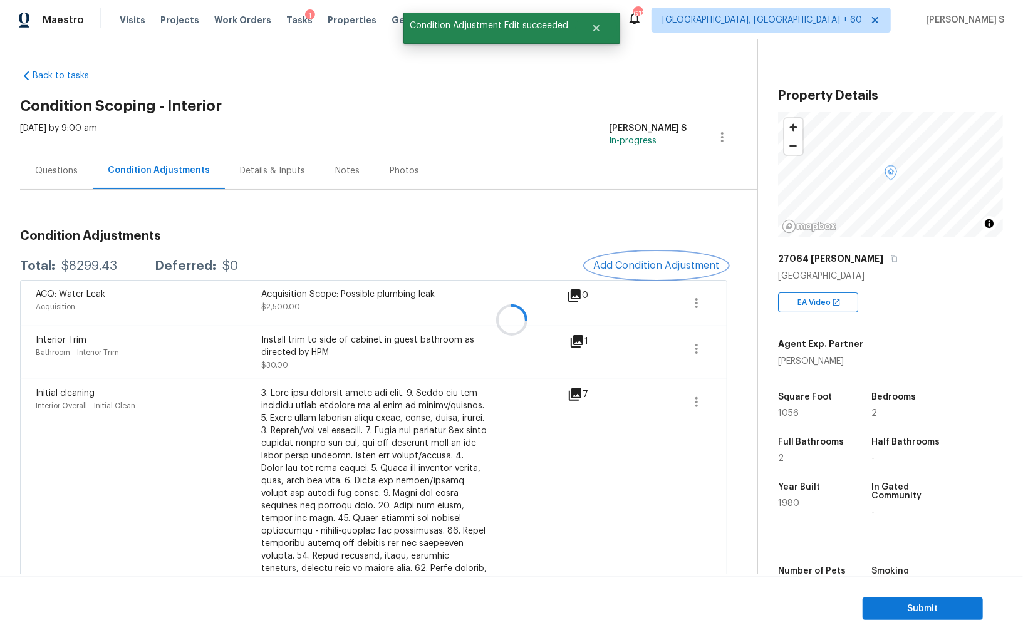
click at [653, 262] on span "Add Condition Adjustment" at bounding box center [656, 265] width 126 height 11
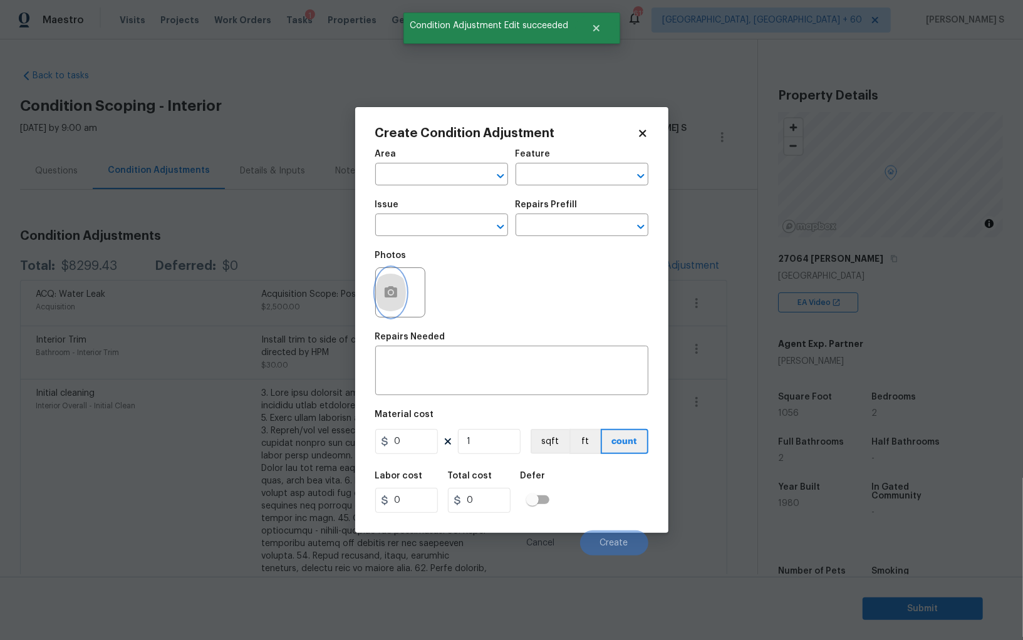
click at [381, 294] on button "button" at bounding box center [391, 292] width 30 height 49
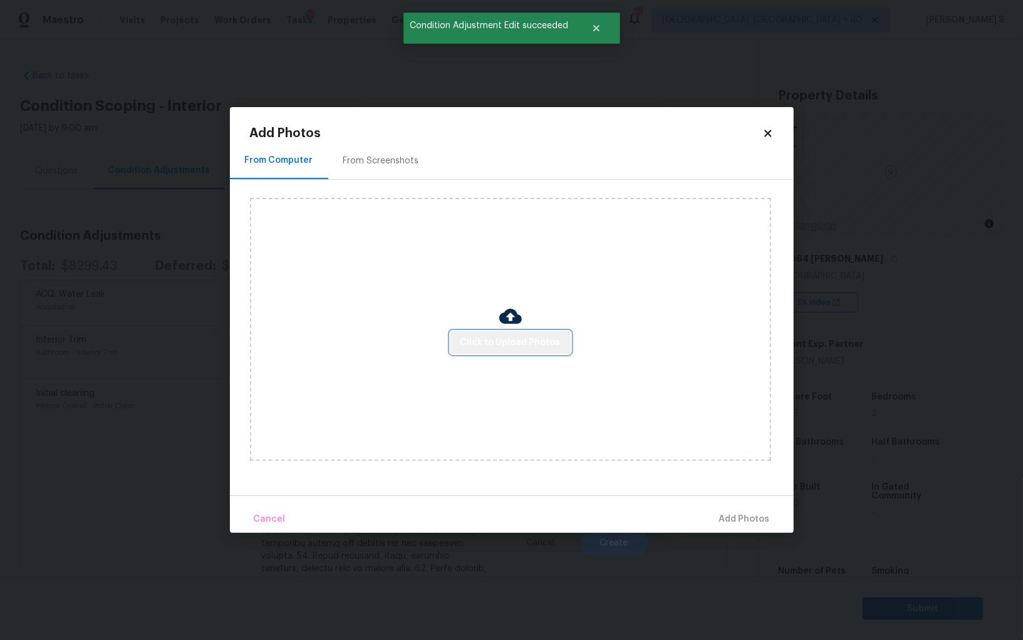
click at [532, 333] on button "Click to Upload Photos" at bounding box center [510, 342] width 120 height 23
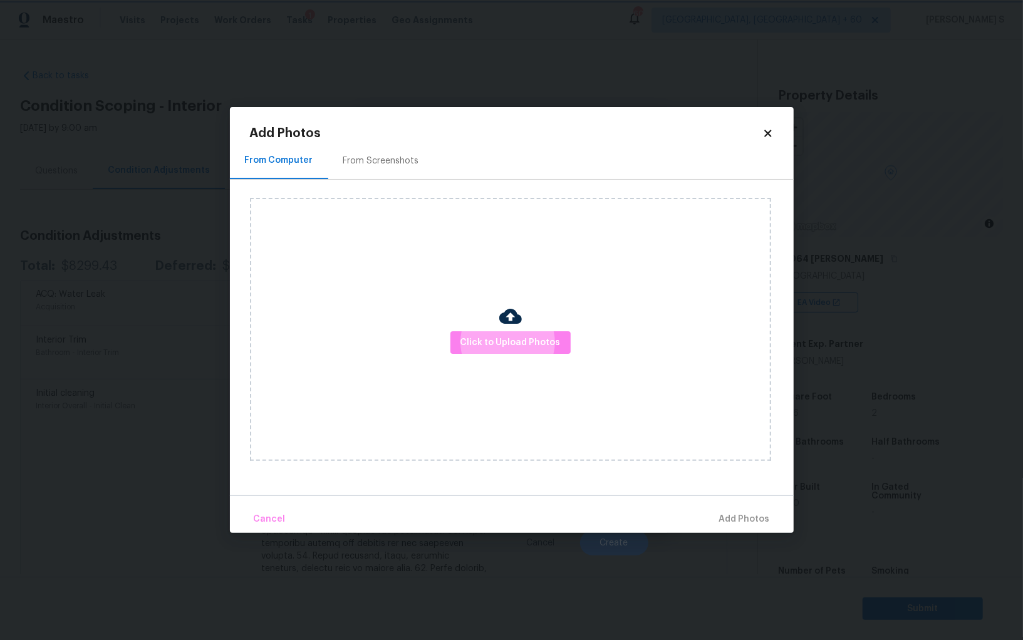
click at [125, 400] on body "Maestro Visits Projects Work Orders Tasks 1 Properties Geo Assignments 607 Albu…" at bounding box center [511, 320] width 1023 height 640
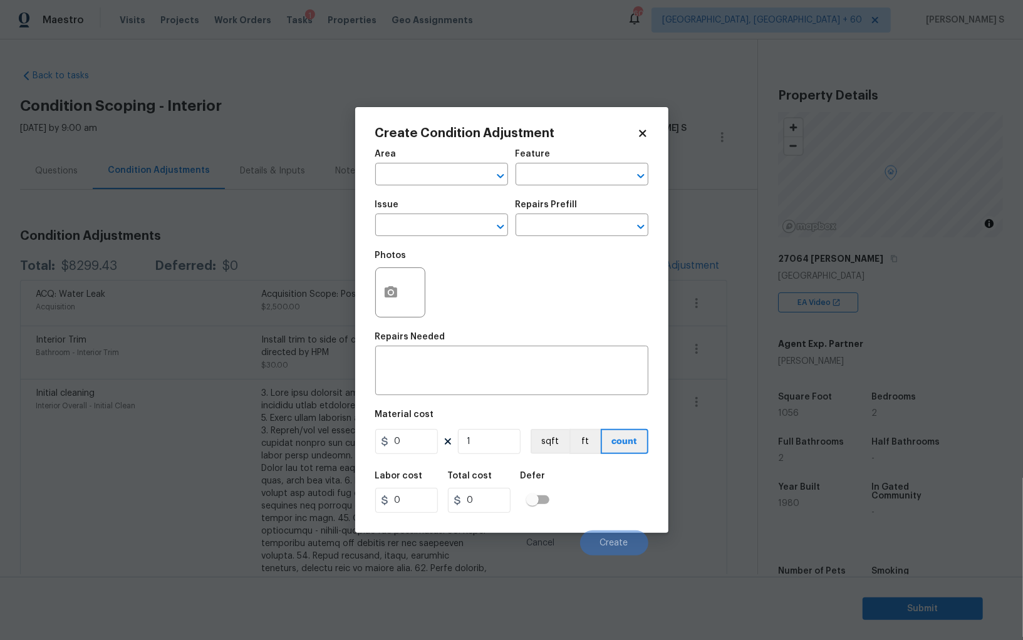
click at [125, 400] on body "Maestro Visits Projects Work Orders Tasks 1 Properties Geo Assignments 607 Albu…" at bounding box center [511, 320] width 1023 height 640
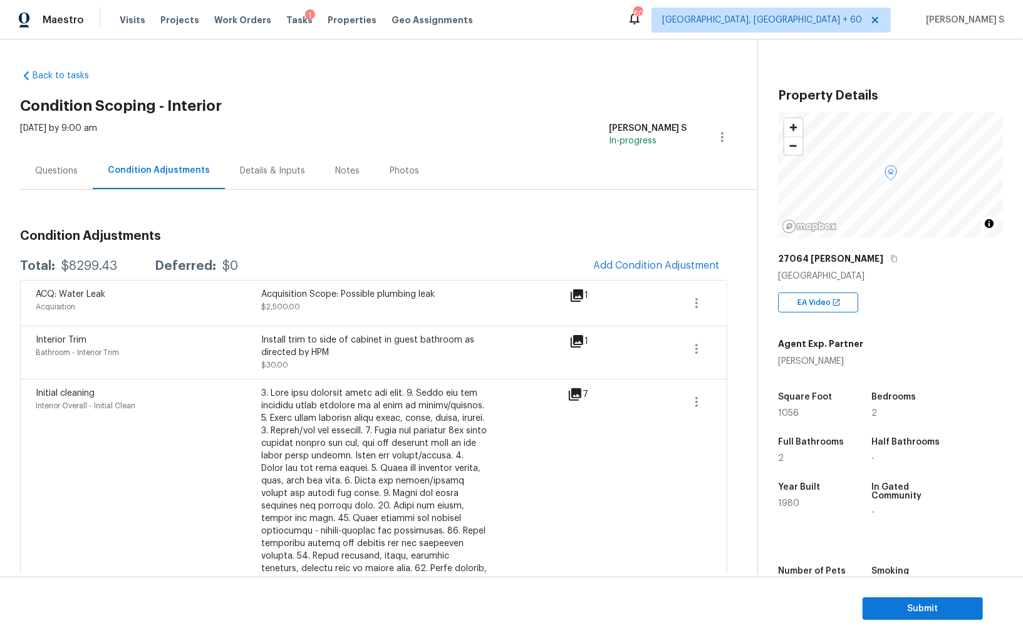
click at [52, 174] on div "Questions" at bounding box center [56, 171] width 43 height 13
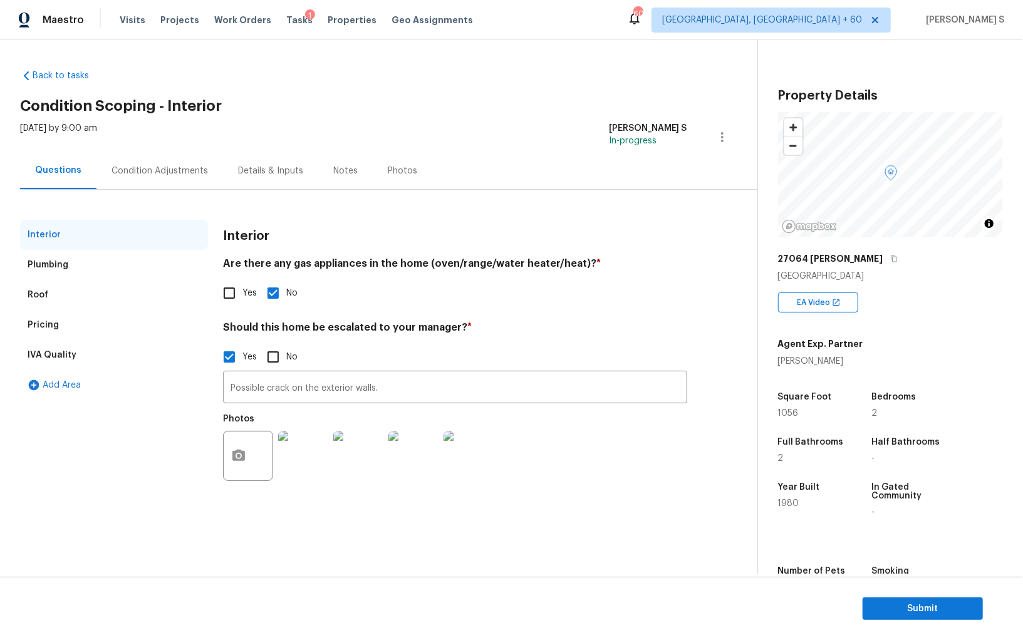
click at [63, 340] on div "IVA Quality" at bounding box center [114, 355] width 188 height 30
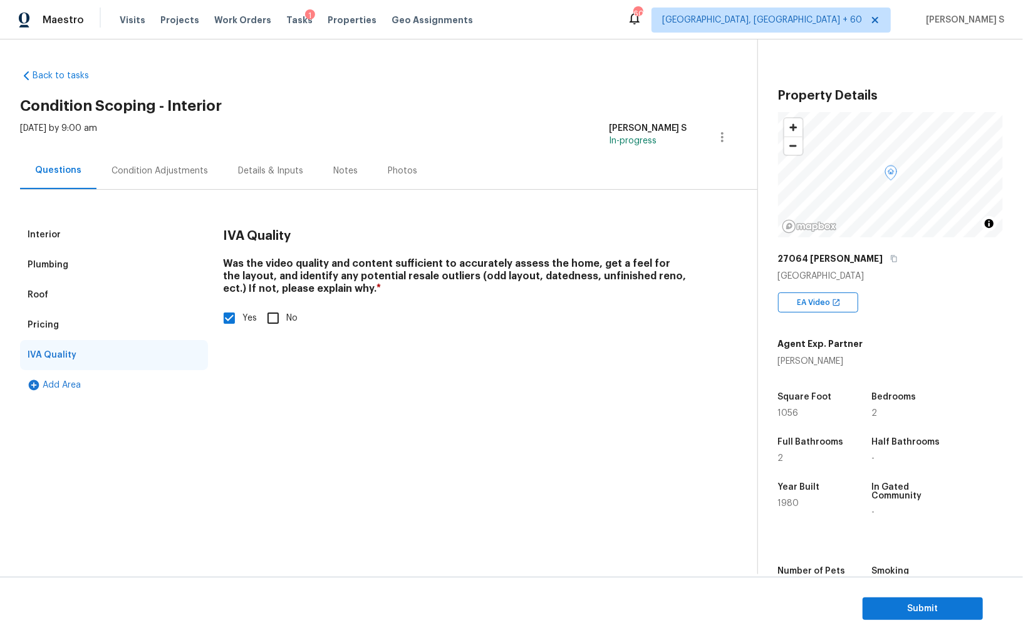
click at [54, 319] on div "Pricing" at bounding box center [43, 325] width 31 height 13
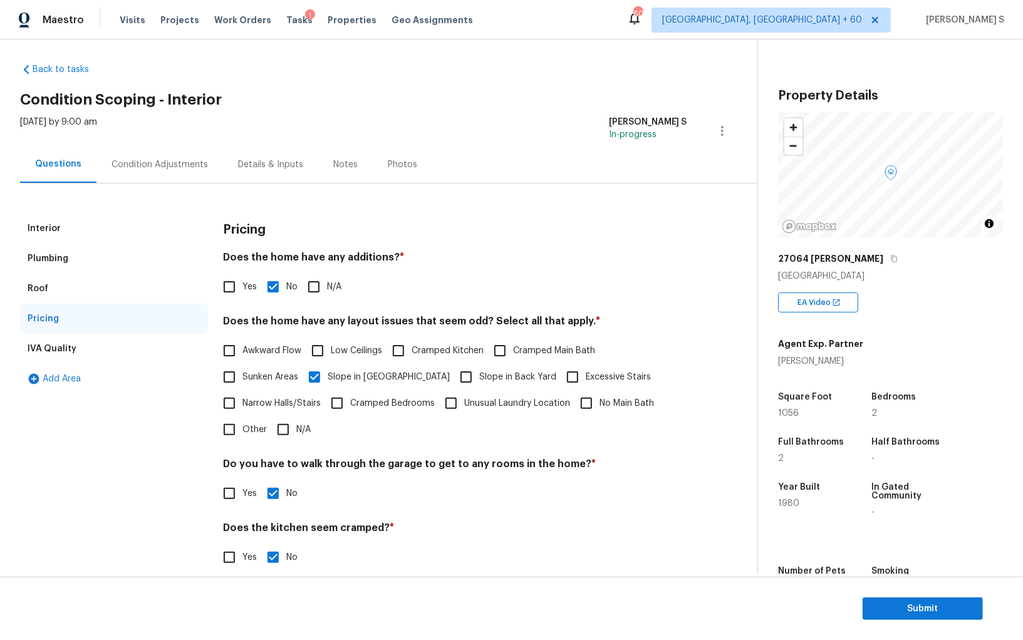
scroll to position [9, 0]
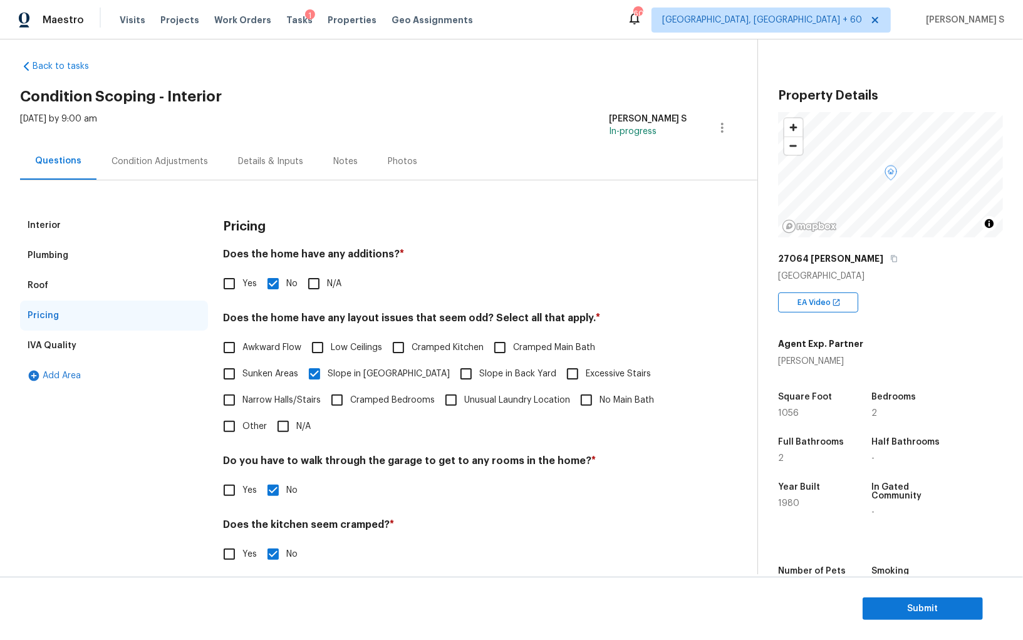
click at [416, 347] on span "Cramped Kitchen" at bounding box center [447, 347] width 72 height 13
click at [411, 347] on input "Cramped Kitchen" at bounding box center [398, 347] width 26 height 26
checkbox input "true"
click at [535, 346] on span "Cramped Main Bath" at bounding box center [554, 347] width 82 height 13
click at [513, 346] on input "Cramped Main Bath" at bounding box center [500, 347] width 26 height 26
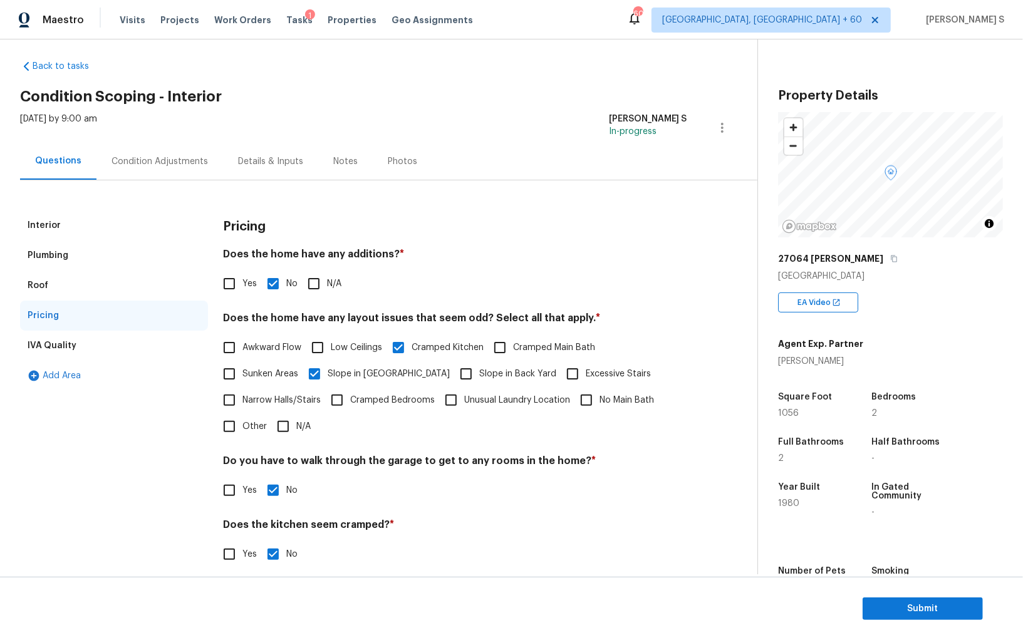
checkbox input "true"
click at [173, 149] on div "Condition Adjustments" at bounding box center [159, 161] width 126 height 37
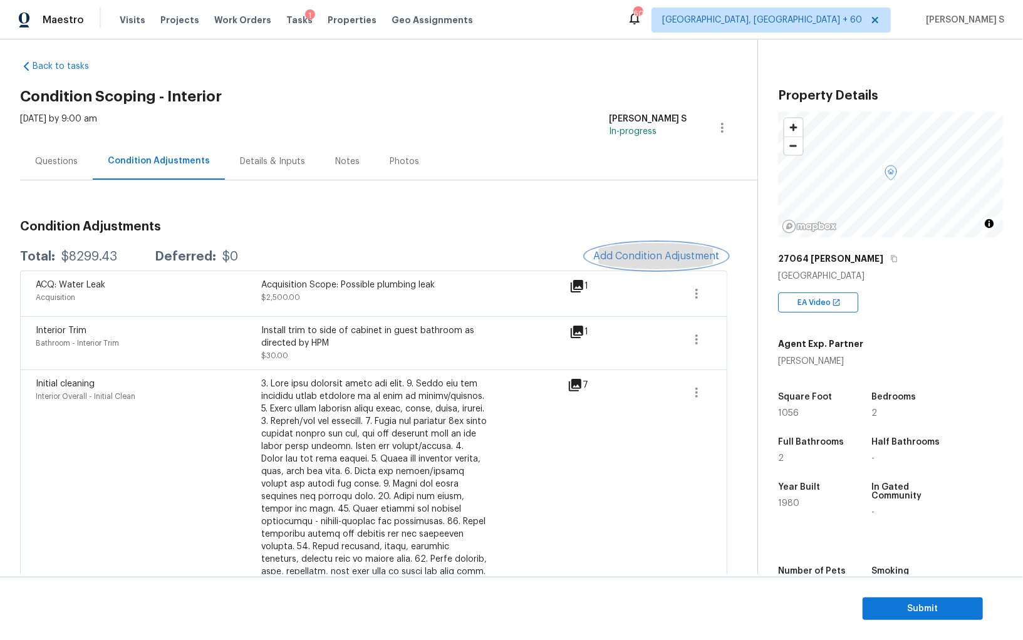
click at [689, 263] on button "Add Condition Adjustment" at bounding box center [657, 256] width 142 height 26
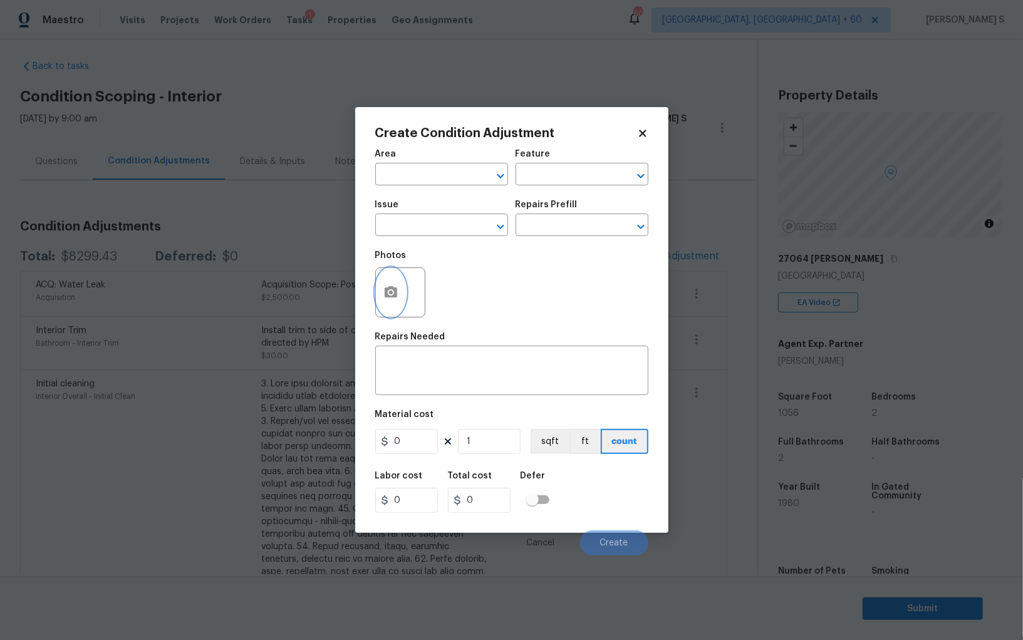
click at [376, 291] on button "button" at bounding box center [391, 292] width 30 height 49
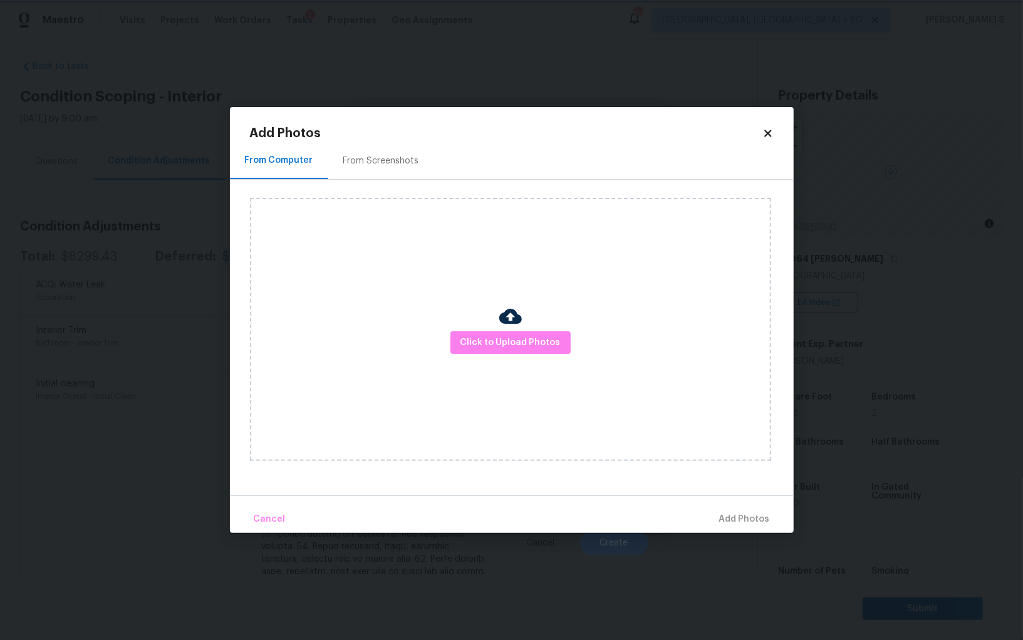
click at [162, 439] on body "Maestro Visits Projects Work Orders Tasks 1 Properties Geo Assignments 606 Albu…" at bounding box center [511, 320] width 1023 height 640
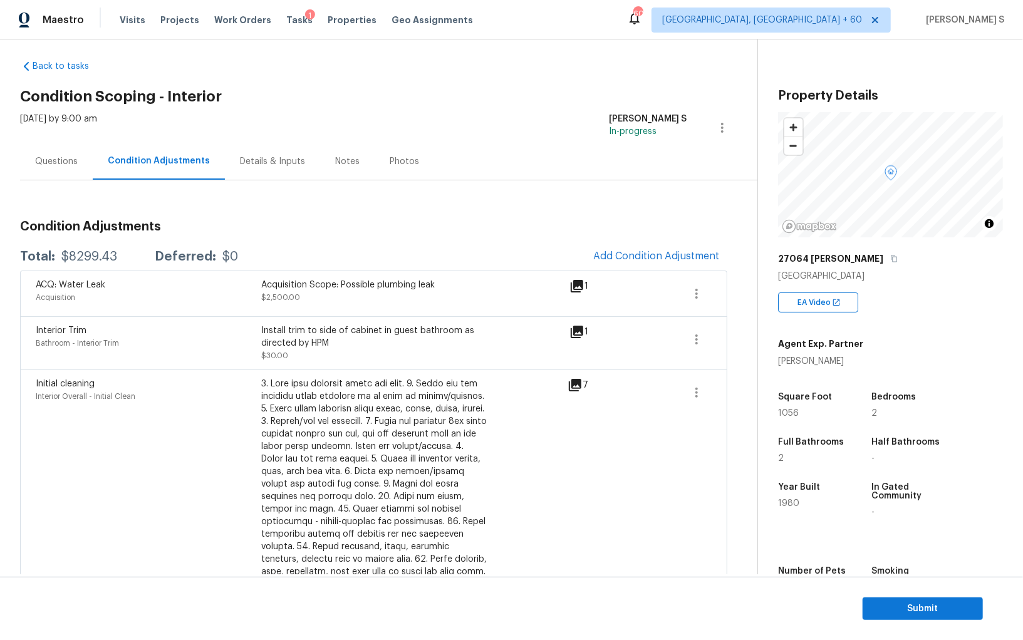
click at [162, 439] on body "Maestro Visits Projects Work Orders Tasks 1 Properties Geo Assignments 606 Albu…" at bounding box center [511, 320] width 1023 height 640
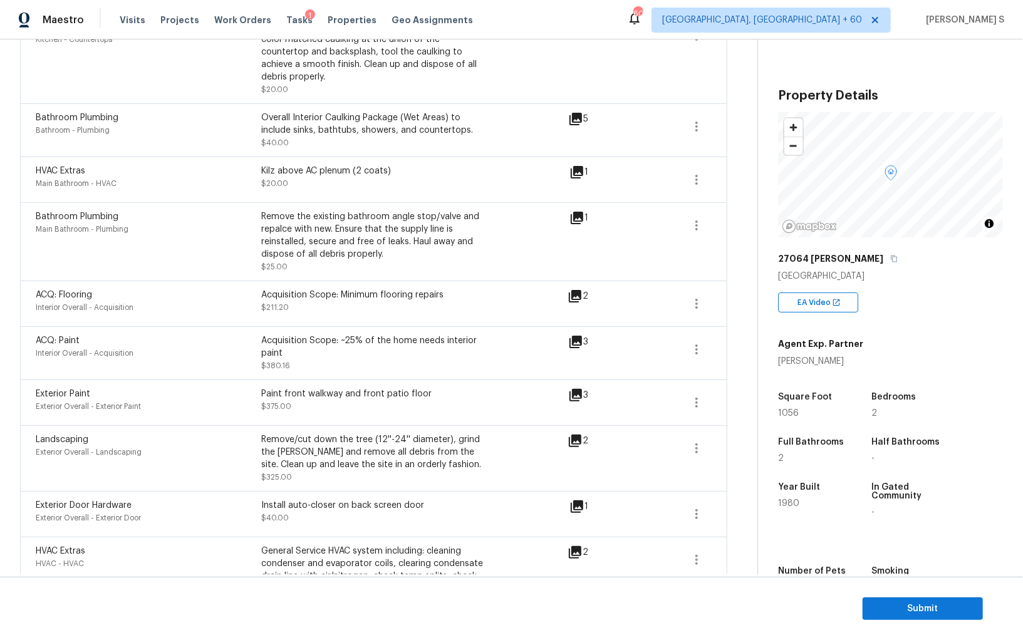
scroll to position [930, 0]
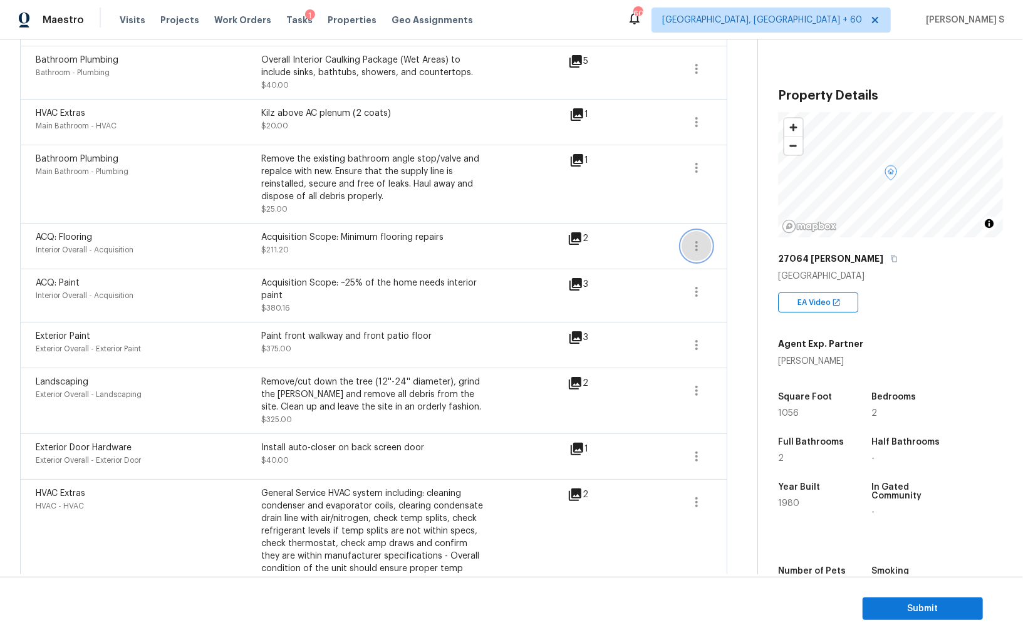
click at [697, 239] on icon "button" at bounding box center [696, 246] width 15 height 15
click at [711, 237] on ul "Edit" at bounding box center [767, 229] width 113 height 25
click at [736, 232] on div "Edit" at bounding box center [768, 230] width 98 height 13
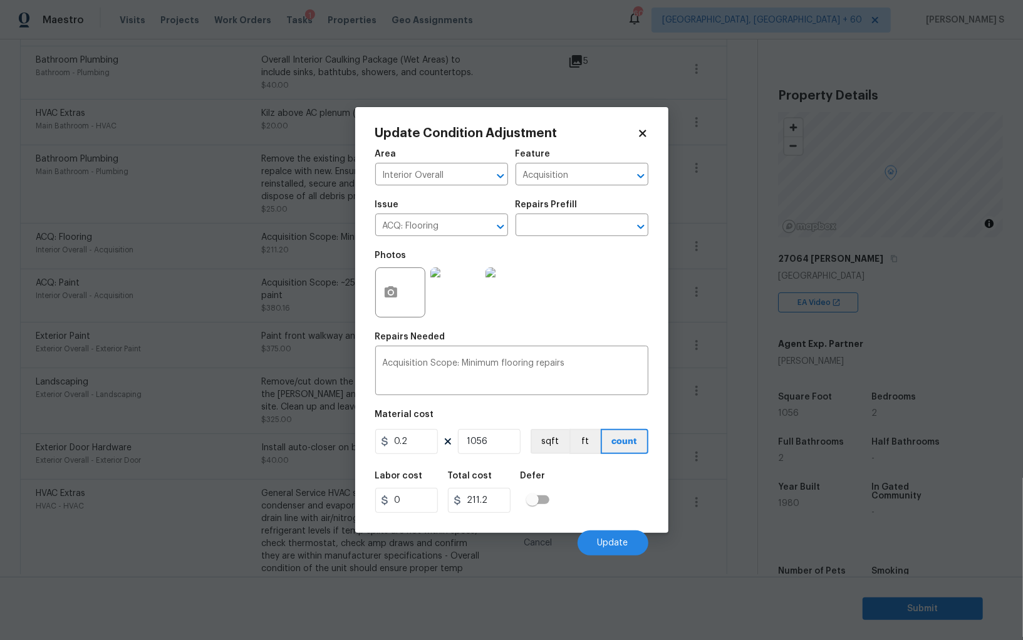
click at [147, 434] on body "Maestro Visits Projects Work Orders Tasks 1 Properties Geo Assignments 606 Albu…" at bounding box center [511, 320] width 1023 height 640
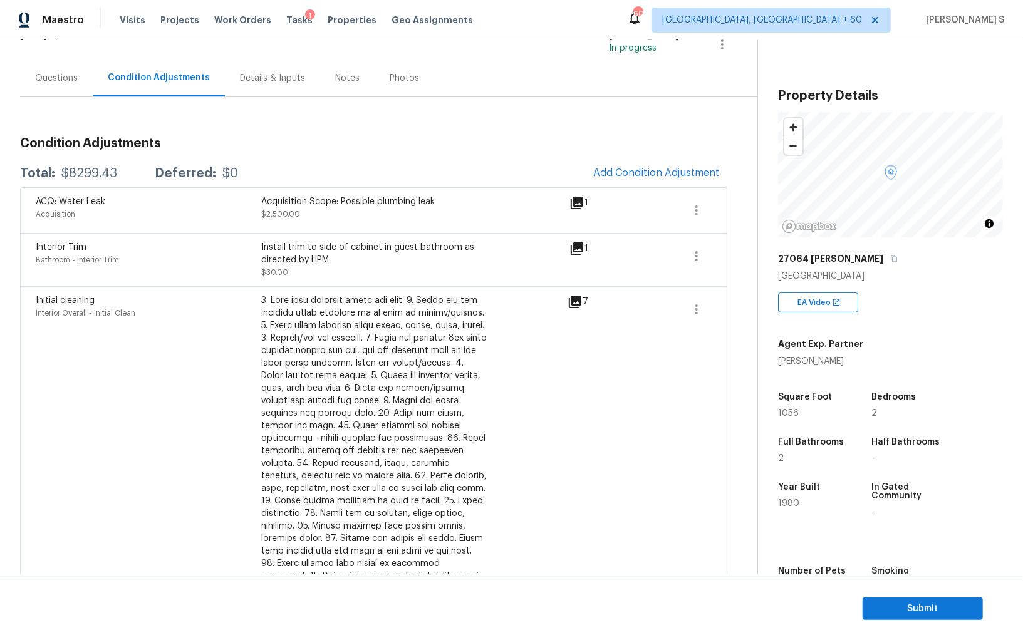
scroll to position [0, 0]
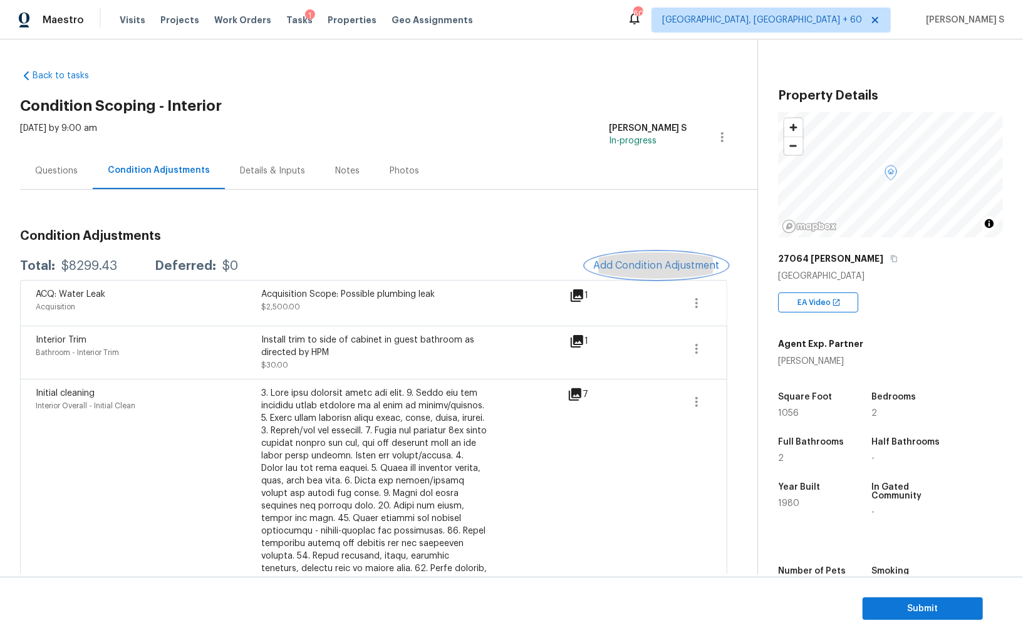
click at [651, 266] on span "Add Condition Adjustment" at bounding box center [656, 265] width 126 height 11
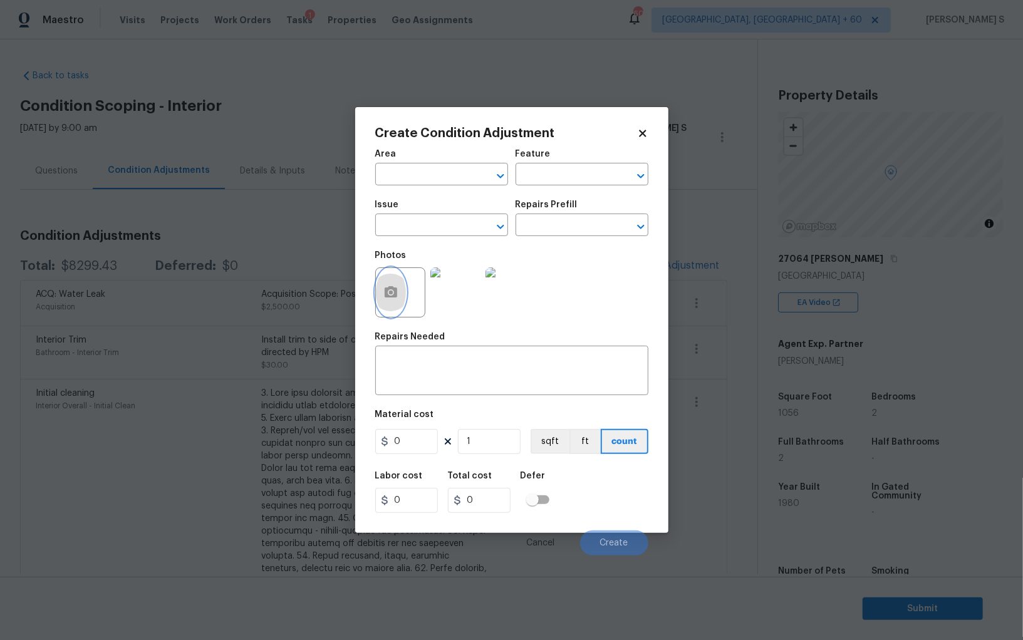
click at [383, 293] on icon "button" at bounding box center [390, 292] width 15 height 15
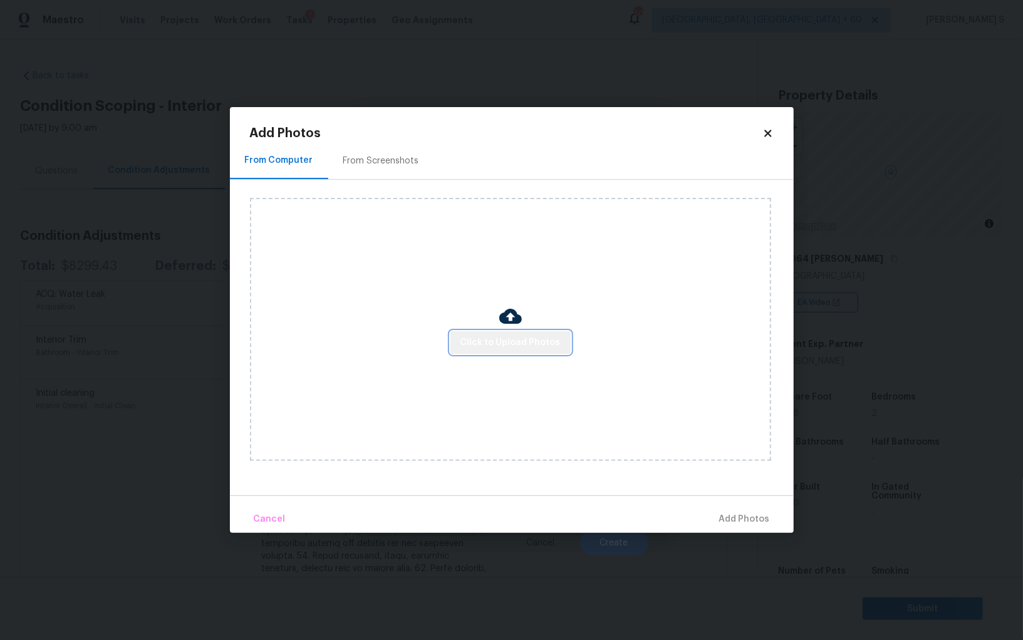
click at [541, 351] on button "Click to Upload Photos" at bounding box center [510, 342] width 120 height 23
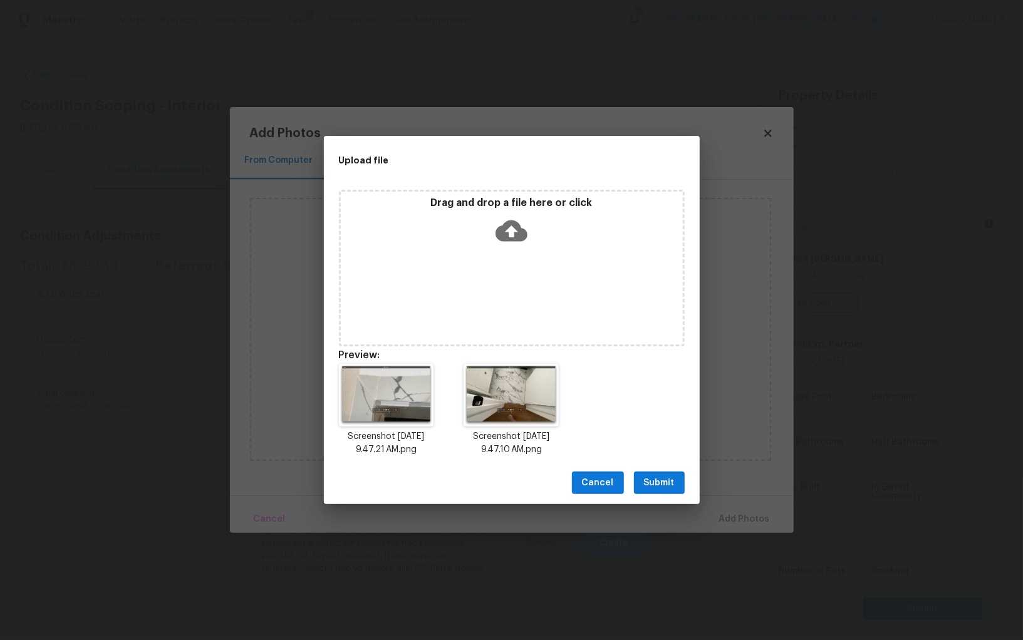
click at [663, 475] on span "Submit" at bounding box center [659, 483] width 31 height 16
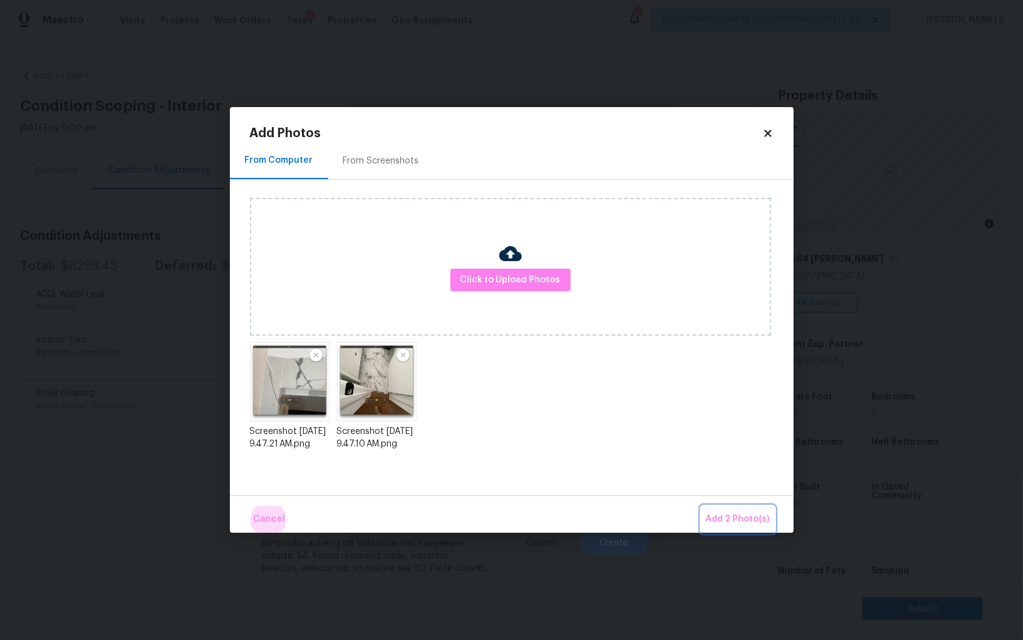
click at [701, 506] on button "Add 2 Photo(s)" at bounding box center [738, 519] width 74 height 27
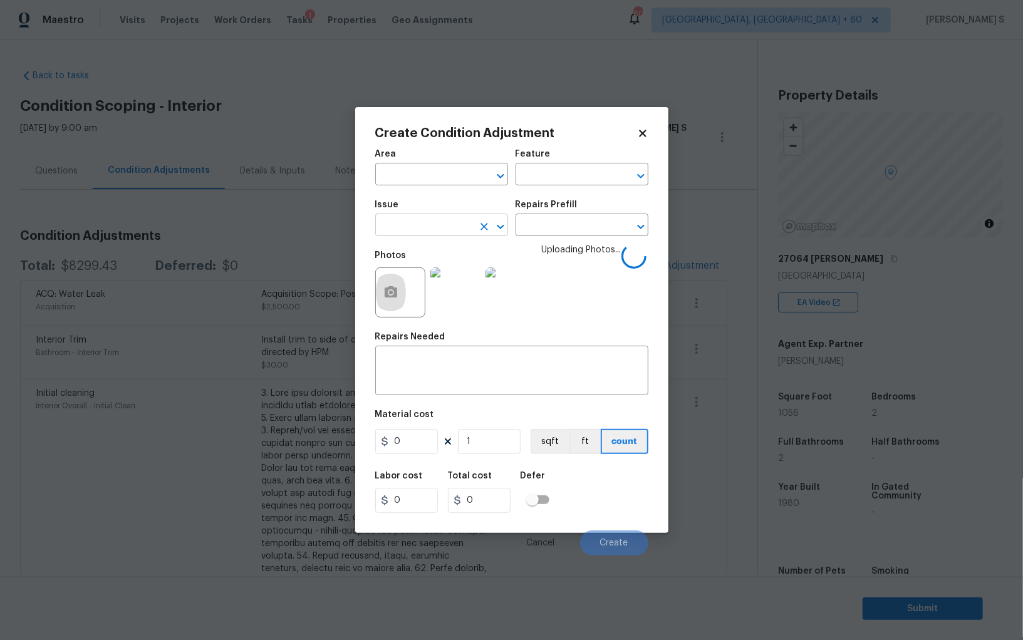
click at [425, 233] on input "text" at bounding box center [424, 226] width 98 height 19
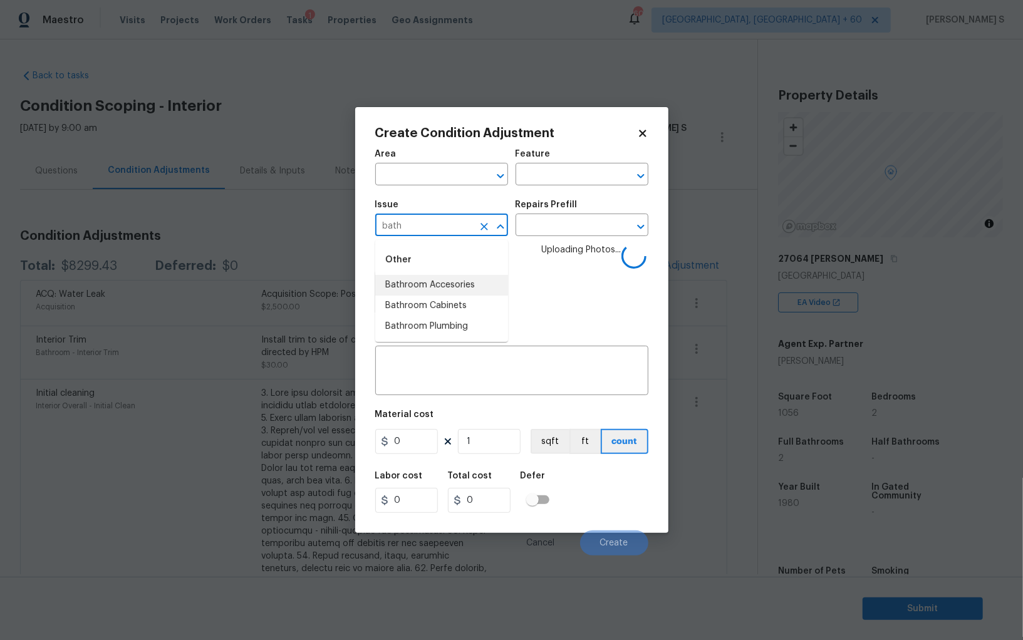
type input "bath"
type input "Tile and Grout"
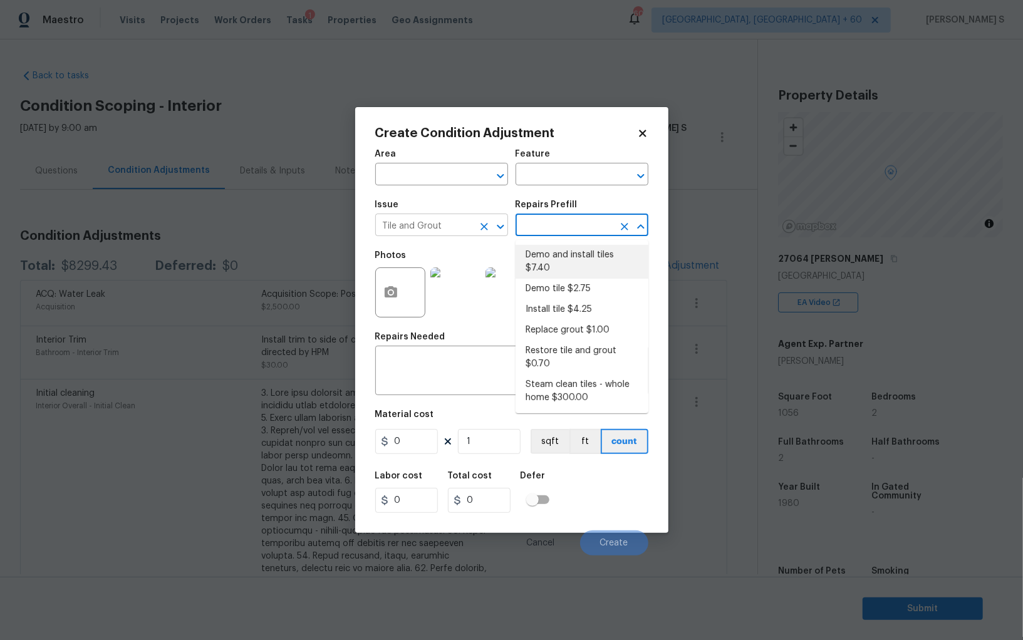
type input "Overall Flooring"
type textarea "Demo damaged tile and trowel thinset. Install tile flooring, float (level), and…"
type input "7.4"
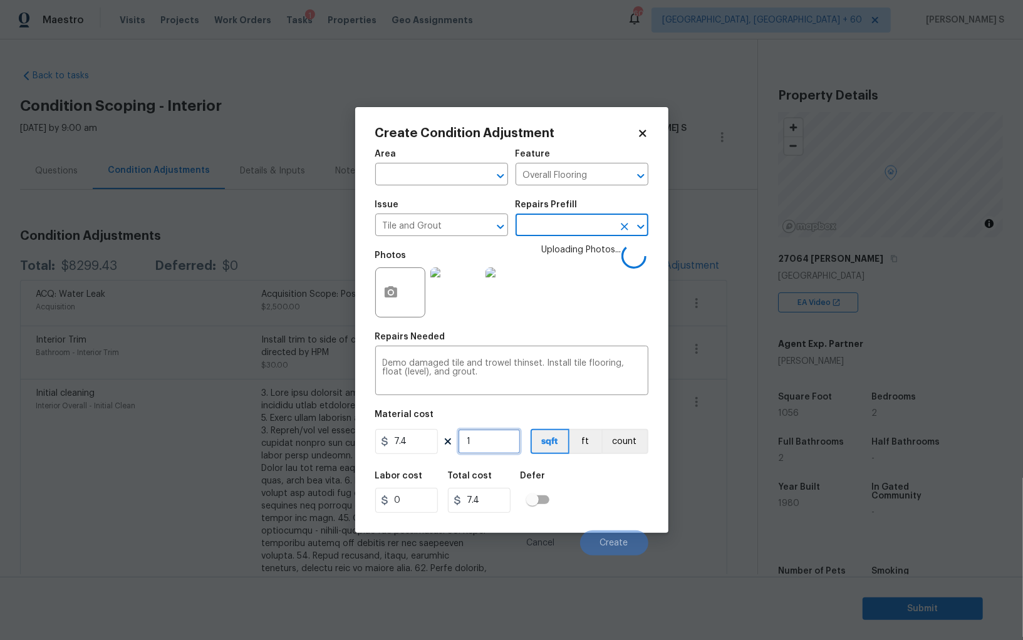
click at [487, 447] on input "1" at bounding box center [489, 441] width 63 height 25
type input "5"
type input "37"
type input "50"
type input "370"
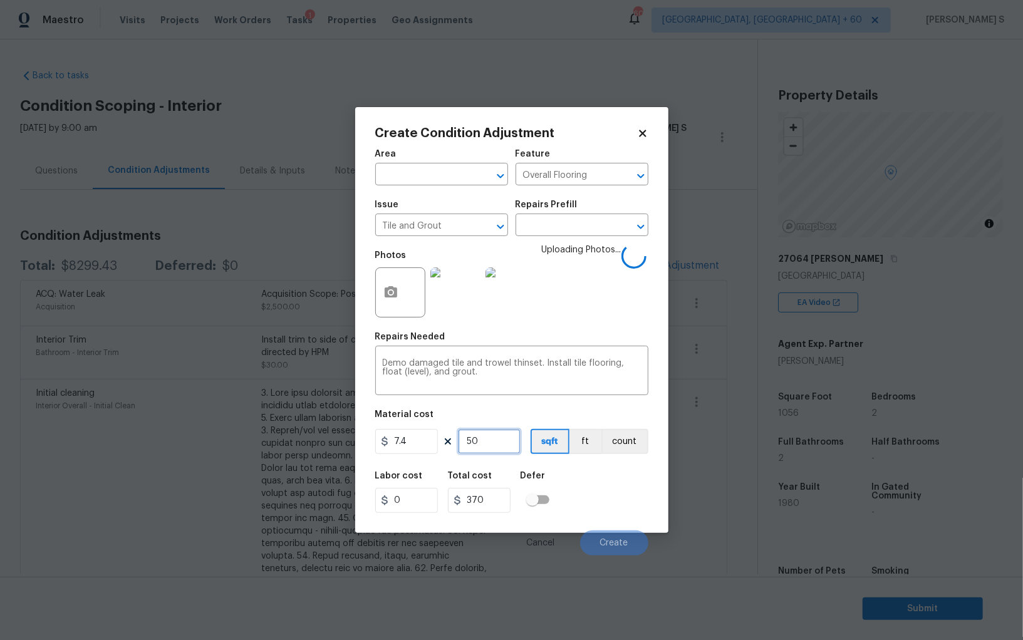
type input "50"
click at [629, 508] on div "Labor cost 0 Total cost 370 Defer" at bounding box center [511, 492] width 273 height 56
click at [602, 502] on div "Labor cost 0 Total cost 370 Defer" at bounding box center [511, 492] width 273 height 56
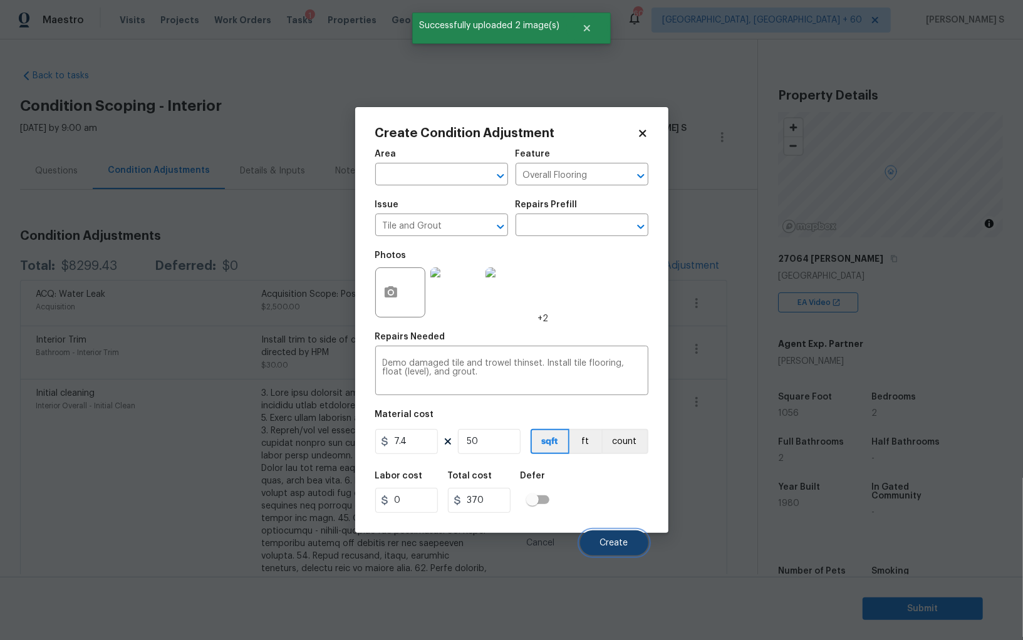
click at [628, 539] on button "Create" at bounding box center [614, 542] width 68 height 25
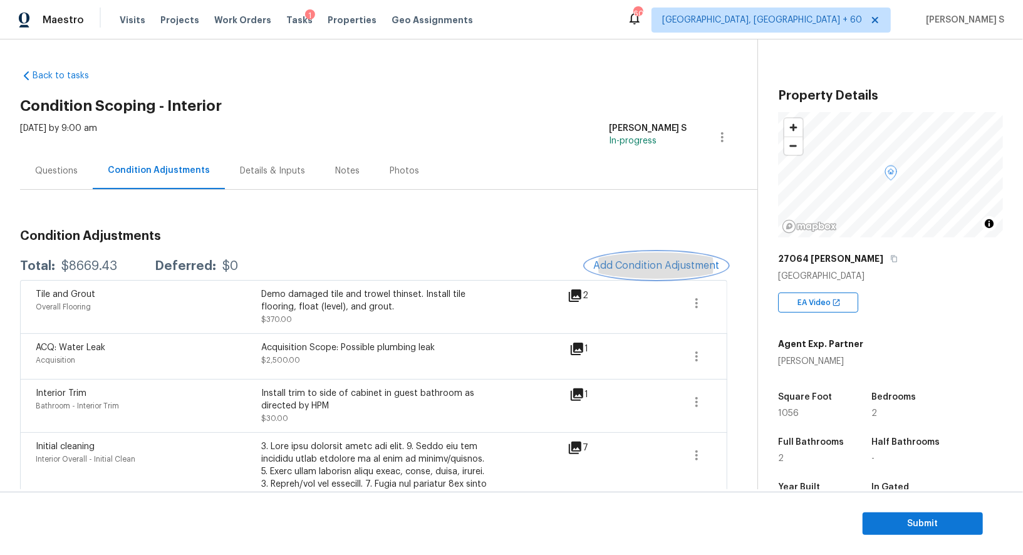
click at [649, 262] on span "Add Condition Adjustment" at bounding box center [656, 265] width 126 height 11
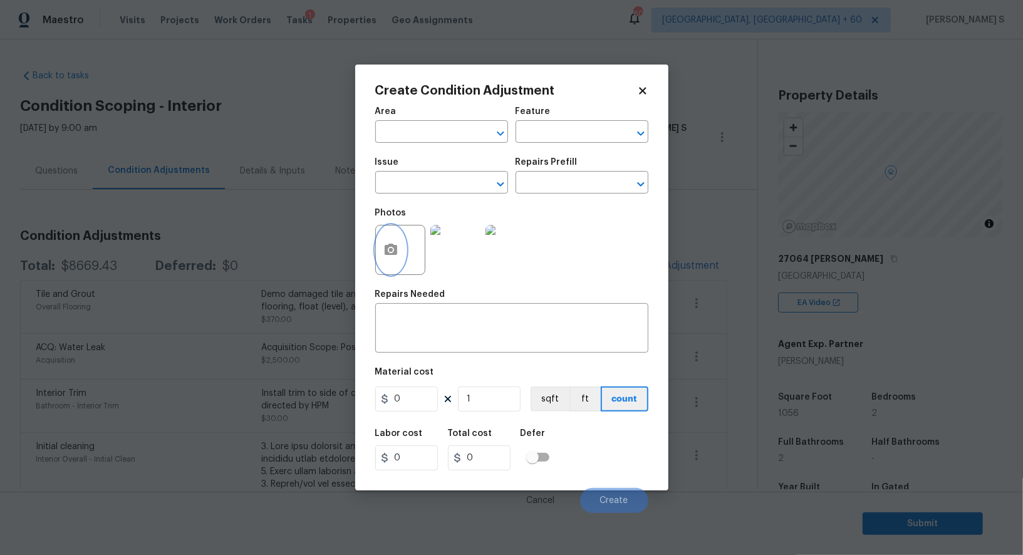
click at [397, 247] on icon "button" at bounding box center [390, 249] width 15 height 15
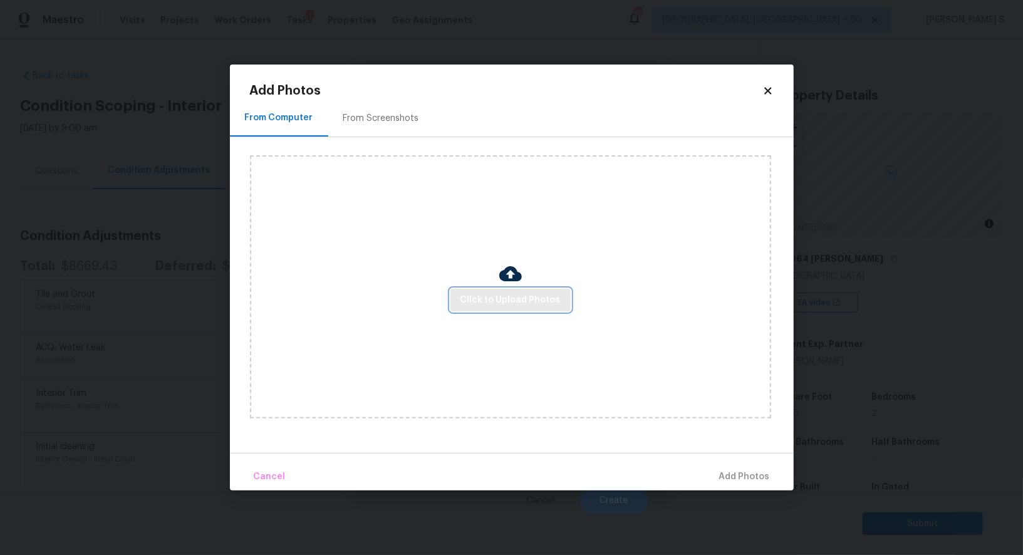
click at [547, 297] on span "Click to Upload Photos" at bounding box center [510, 300] width 100 height 16
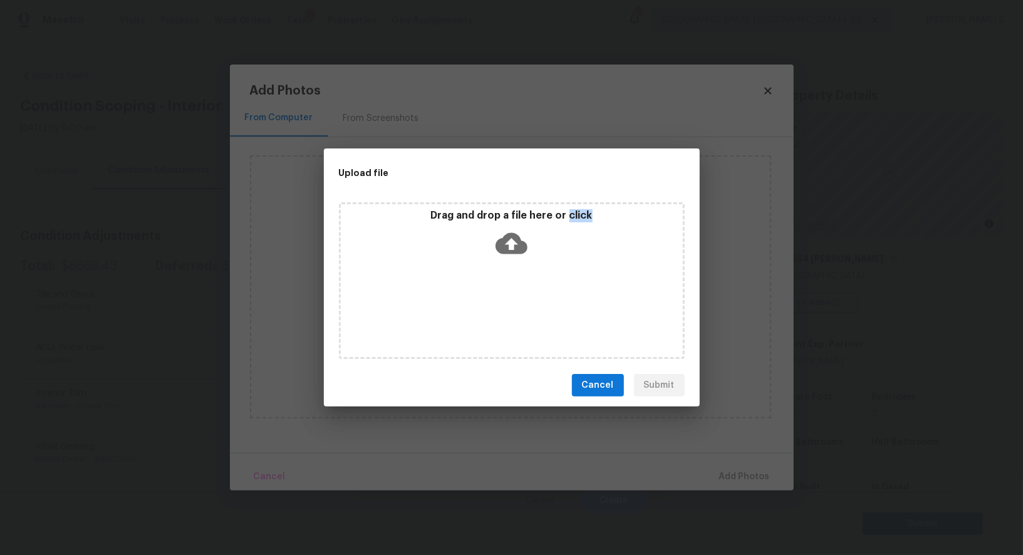
click at [547, 297] on div "Drag and drop a file here or click" at bounding box center [512, 280] width 346 height 157
